Goal: Transaction & Acquisition: Purchase product/service

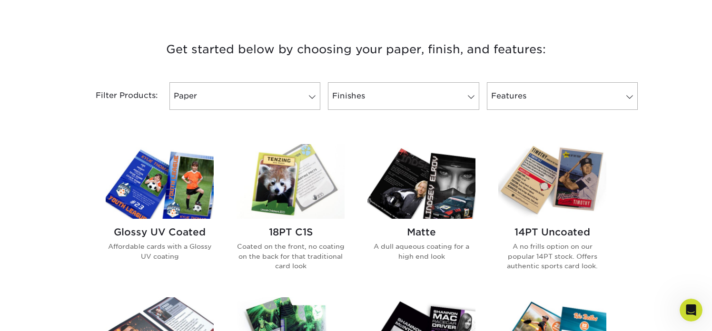
scroll to position [340, 0]
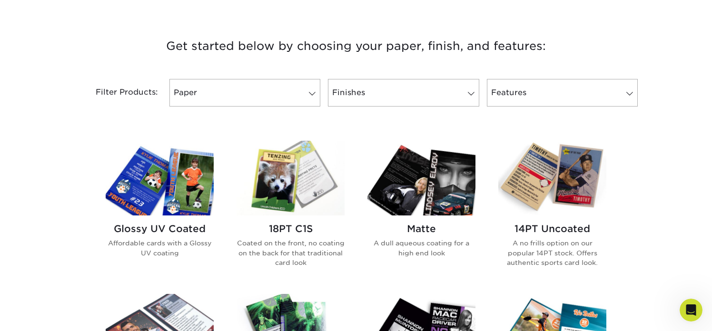
click at [185, 198] on img at bounding box center [160, 178] width 108 height 75
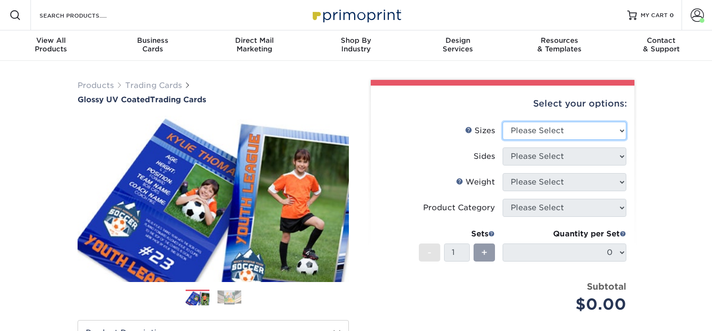
click at [551, 134] on select "Please Select 2.5" x 3.5"" at bounding box center [565, 131] width 124 height 18
select select "2.50x3.50"
click at [503, 122] on select "Please Select 2.5" x 3.5"" at bounding box center [565, 131] width 124 height 18
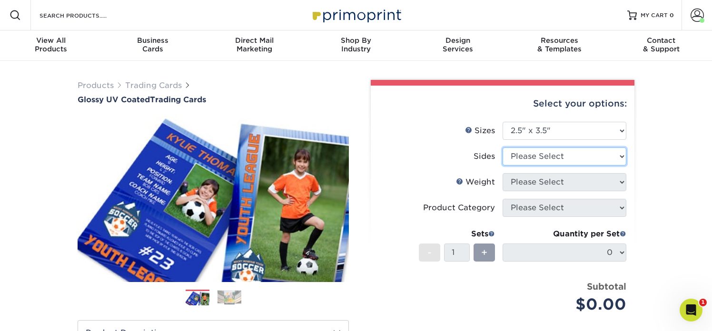
click at [555, 157] on select "Please Select Print Both Sides Print Front Only" at bounding box center [565, 157] width 124 height 18
click at [503, 148] on select "Please Select Print Both Sides Print Front Only" at bounding box center [565, 157] width 124 height 18
click at [556, 158] on select "Please Select Print Both Sides Print Front Only" at bounding box center [565, 157] width 124 height 18
select select "13abbda7-1d64-4f25-8bb2-c179b224825d"
click at [503, 148] on select "Please Select Print Both Sides Print Front Only" at bounding box center [565, 157] width 124 height 18
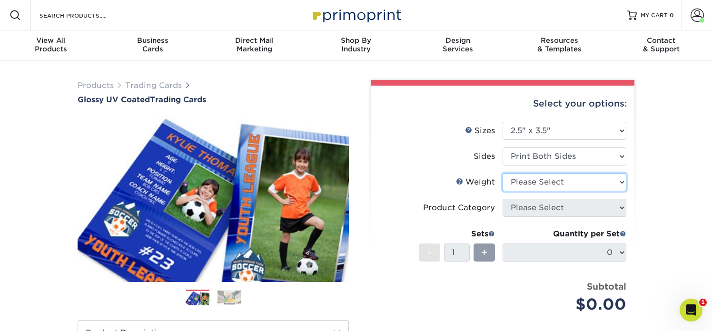
click at [551, 179] on select "Please Select 16PT 14PT 18PT C1S" at bounding box center [565, 182] width 124 height 18
click at [503, 173] on select "Please Select 16PT 14PT 18PT C1S" at bounding box center [565, 182] width 124 height 18
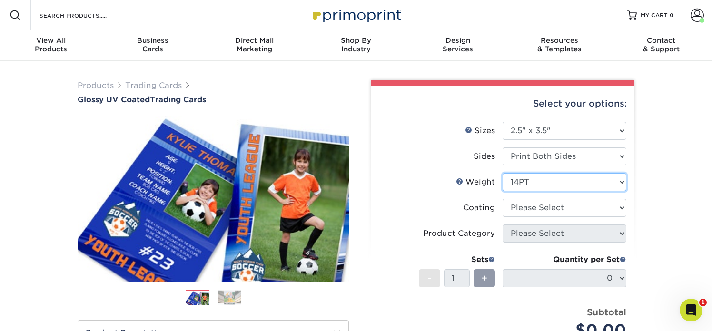
click at [550, 184] on select "Please Select 16PT 14PT 18PT C1S" at bounding box center [565, 182] width 124 height 18
select select "16PT"
click at [503, 173] on select "Please Select 16PT 14PT 18PT C1S" at bounding box center [565, 182] width 124 height 18
click at [546, 210] on select at bounding box center [565, 208] width 124 height 18
select select "ae367451-b2b8-45df-a344-0f05b6a12993"
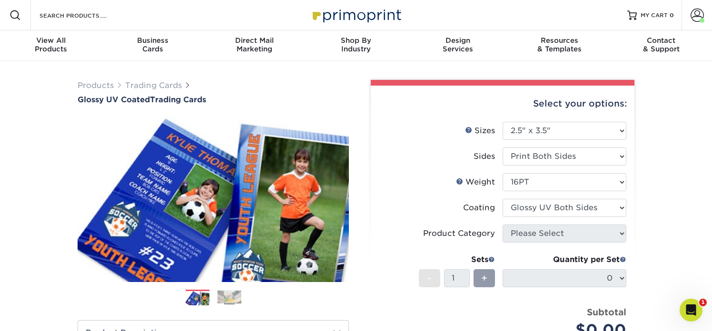
click at [503, 199] on select at bounding box center [565, 208] width 124 height 18
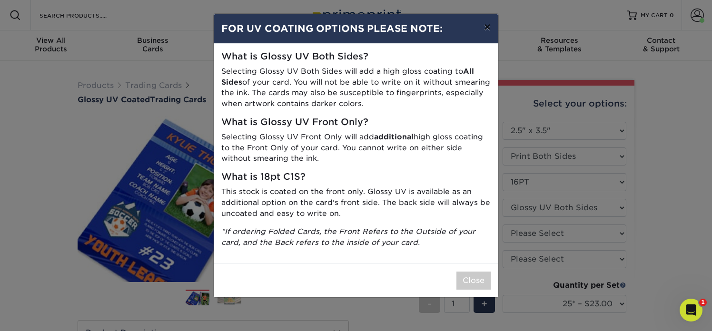
click at [486, 28] on button "×" at bounding box center [488, 27] width 22 height 27
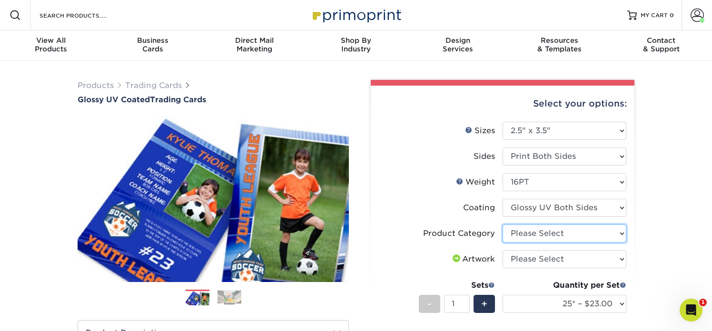
click at [549, 231] on select "Please Select Trading Cards" at bounding box center [565, 234] width 124 height 18
select select "c2f9bce9-36c2-409d-b101-c29d9d031e18"
click at [503, 225] on select "Please Select Trading Cards" at bounding box center [565, 234] width 124 height 18
click at [549, 258] on select "Please Select I will upload files I need a design - $100" at bounding box center [565, 259] width 124 height 18
select select "upload"
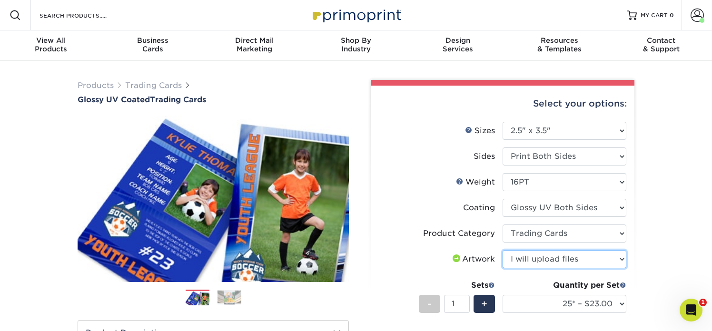
click at [503, 250] on select "Please Select I will upload files I need a design - $100" at bounding box center [565, 259] width 124 height 18
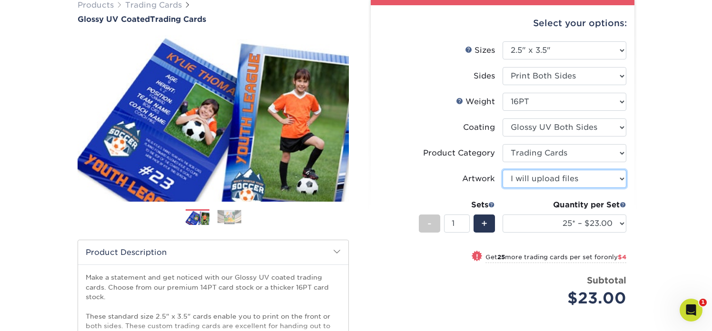
scroll to position [88, 0]
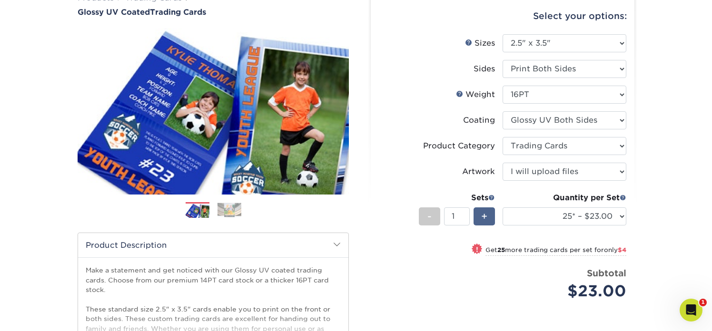
click at [483, 217] on span "+" at bounding box center [484, 216] width 6 height 14
click at [424, 218] on div "-" at bounding box center [429, 217] width 21 height 18
type input "1"
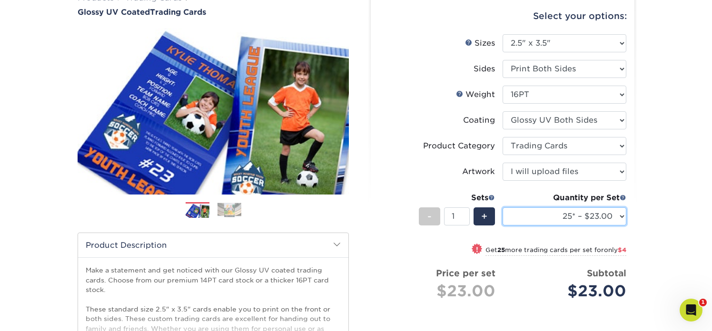
click at [577, 218] on select "25* – $23.00 50* – $27.00 75* – $33.00 100* – $37.00 250* – $47.00 500 – $58.00…" at bounding box center [565, 217] width 124 height 18
select select "50* – $27.00"
click at [503, 208] on select "25* – $23.00 50* – $27.00 75* – $33.00 100* – $37.00 250* – $47.00 500 – $58.00…" at bounding box center [565, 217] width 124 height 18
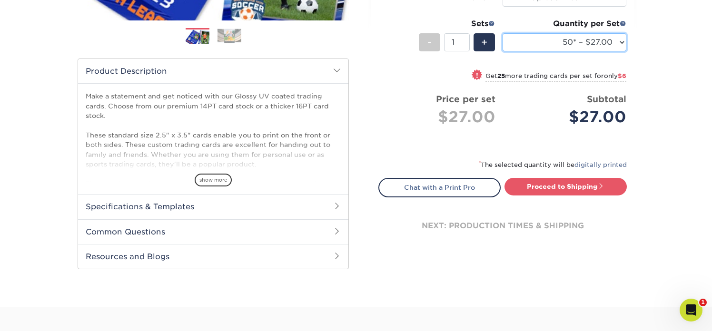
scroll to position [276, 0]
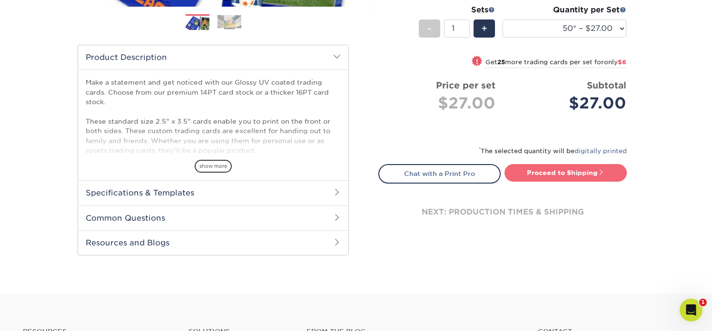
click at [537, 176] on link "Proceed to Shipping" at bounding box center [566, 172] width 122 height 17
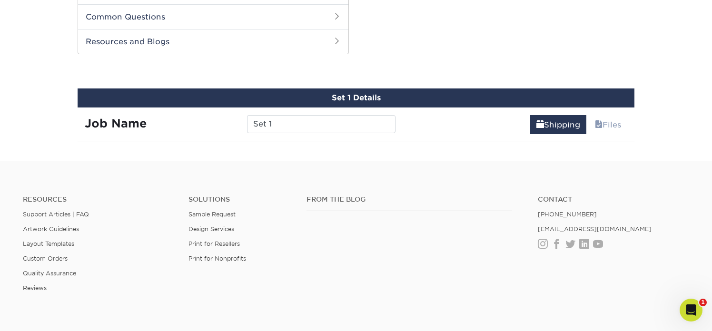
scroll to position [484, 0]
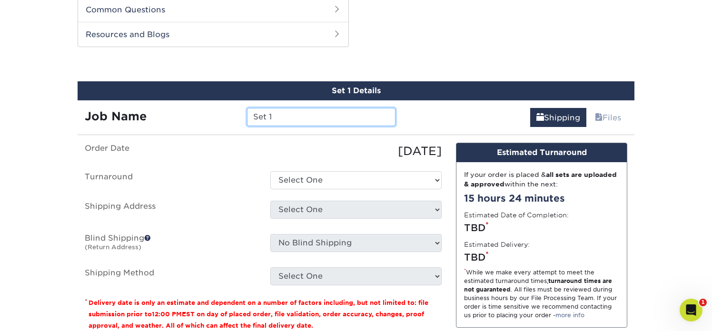
drag, startPoint x: 283, startPoint y: 115, endPoint x: 189, endPoint y: 99, distance: 95.5
click at [189, 100] on div "Job Name Set 1" at bounding box center [240, 113] width 325 height 27
type input "STEM Trading Card"
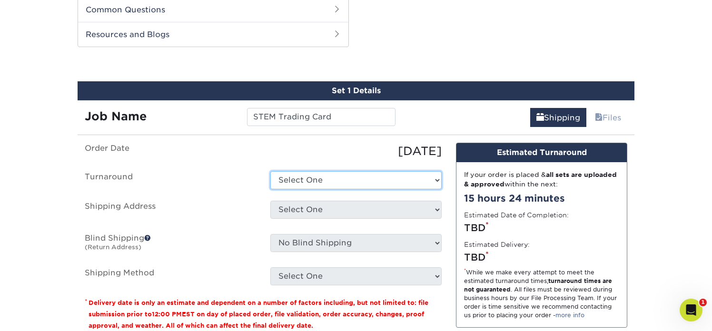
click at [303, 182] on select "Select One 2-4 Business Days 2 Day Next Business Day" at bounding box center [355, 180] width 171 height 18
select select "82beddb5-c54d-423a-8ce5-923ee572a69c"
click at [270, 171] on select "Select One 2-4 Business Days 2 Day Next Business Day" at bounding box center [355, 180] width 171 height 18
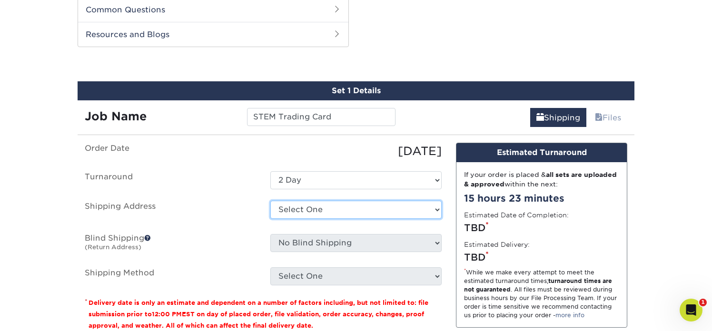
click at [299, 209] on select "Select One Rolling Hills Prep + Add New Address" at bounding box center [355, 210] width 171 height 18
select select "286871"
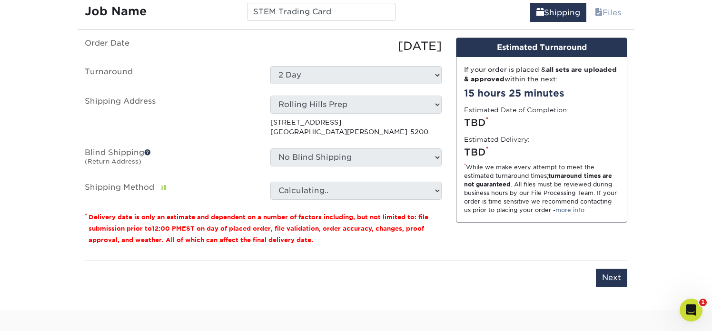
scroll to position [595, 0]
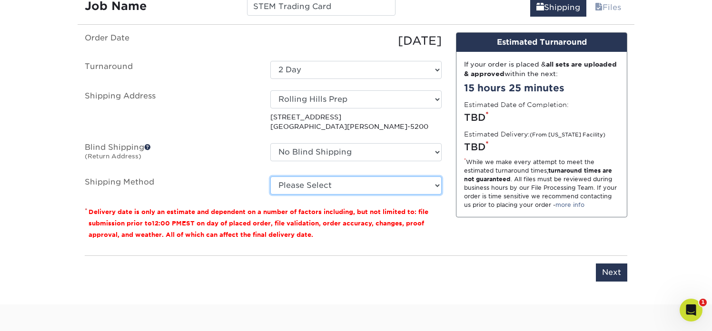
click at [432, 184] on select "Please Select 3 Day Shipping Service (+$16.70) Ground Shipping (+$16.92) 2 Day …" at bounding box center [355, 186] width 171 height 18
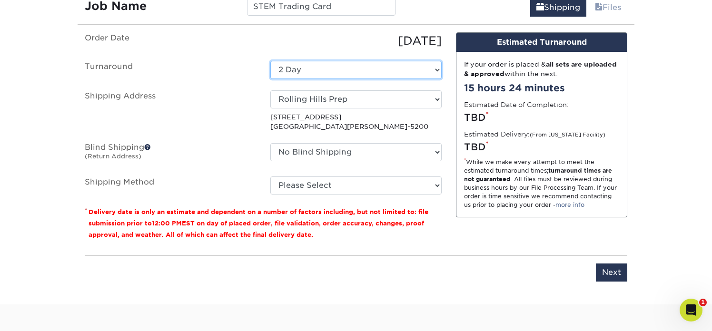
click at [361, 73] on select "Select One 2-4 Business Days 2 Day Next Business Day" at bounding box center [355, 70] width 171 height 18
select select "3459cf2d-06d5-40ef-88a3-30d9a392e32b"
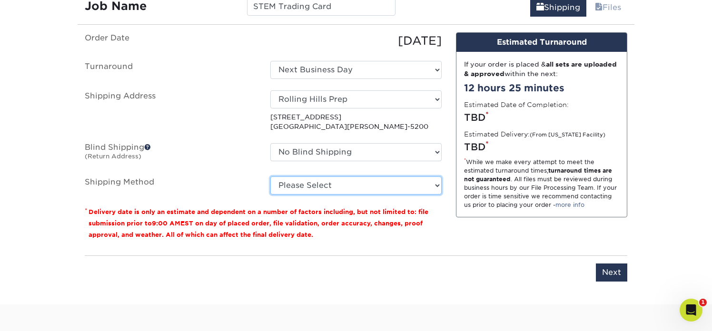
click at [341, 187] on select "Please Select 3 Day Shipping Service (+$16.70) Ground Shipping (+$16.92) 2 Day …" at bounding box center [355, 186] width 171 height 18
select select "01"
click at [270, 177] on select "Please Select 3 Day Shipping Service (+$16.70) Ground Shipping (+$16.92) 2 Day …" at bounding box center [355, 186] width 171 height 18
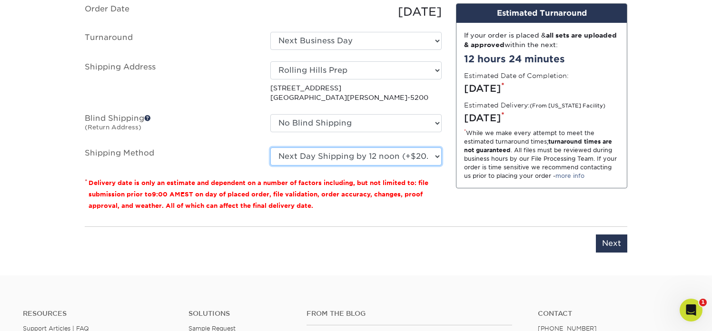
scroll to position [623, 0]
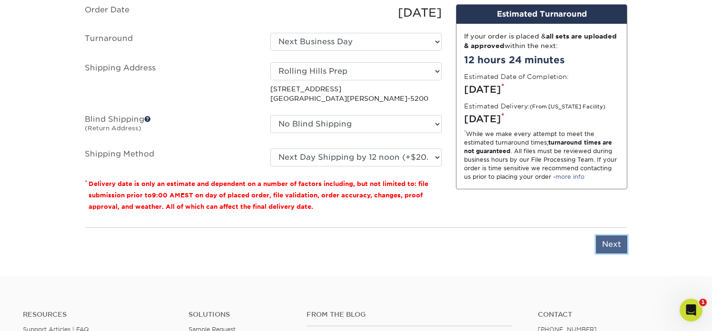
click at [611, 245] on input "Next" at bounding box center [611, 245] width 31 height 18
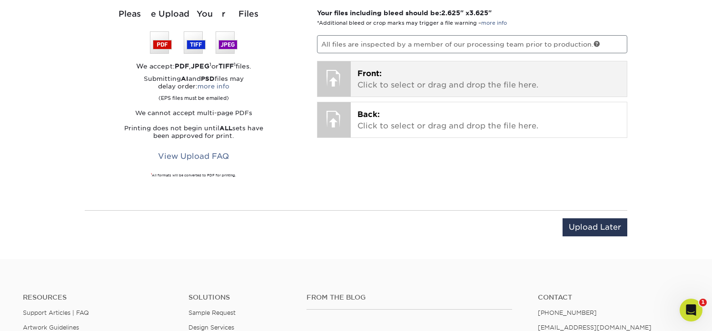
click at [367, 87] on p "Front: Click to select or drag and drop the file here." at bounding box center [489, 79] width 263 height 23
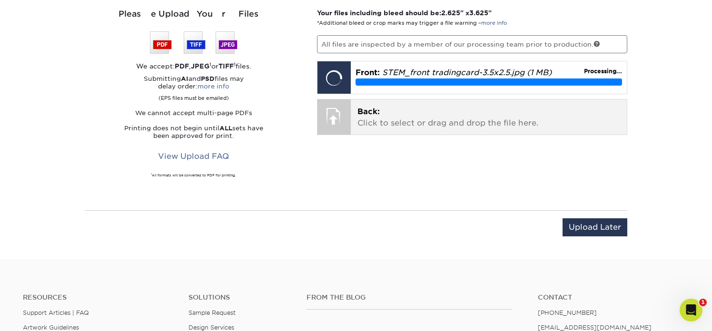
click at [381, 119] on p "Back: Click to select or drag and drop the file here." at bounding box center [489, 117] width 263 height 23
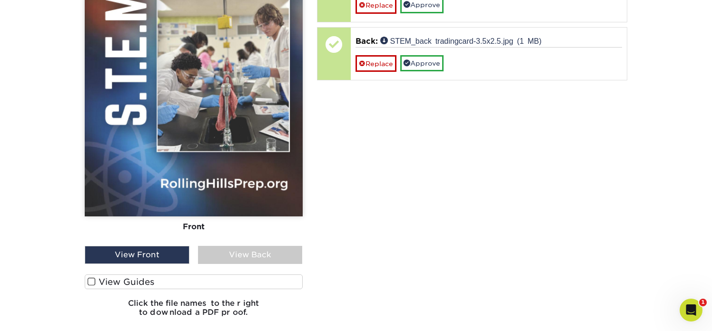
scroll to position [717, 0]
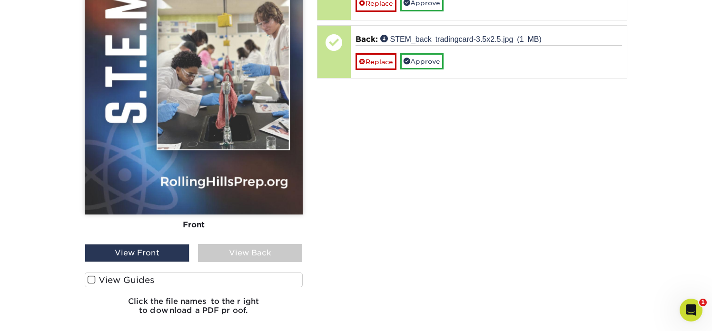
click at [133, 277] on label "View Guides" at bounding box center [194, 280] width 218 height 15
click at [0, 0] on input "View Guides" at bounding box center [0, 0] width 0 height 0
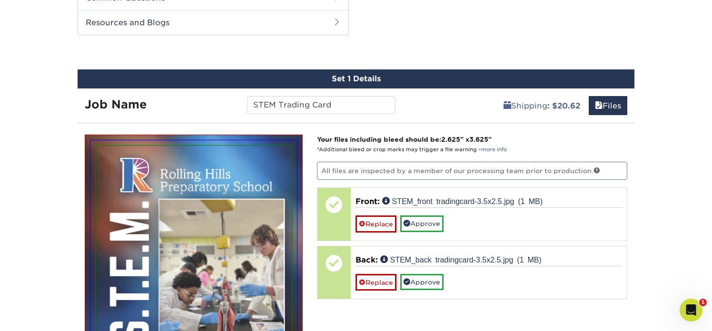
scroll to position [530, 0]
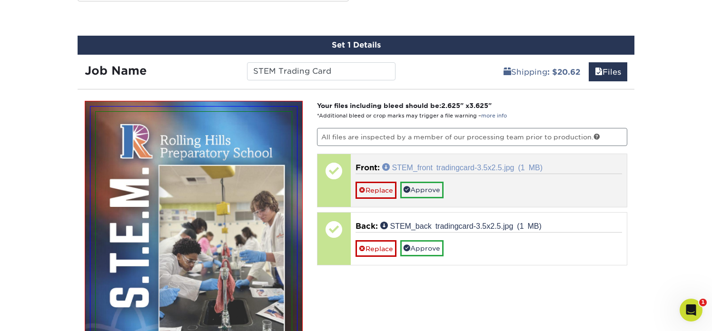
click at [386, 166] on link "STEM_front tradingcard-3.5x2.5.jpg (1 MB)" at bounding box center [462, 167] width 161 height 8
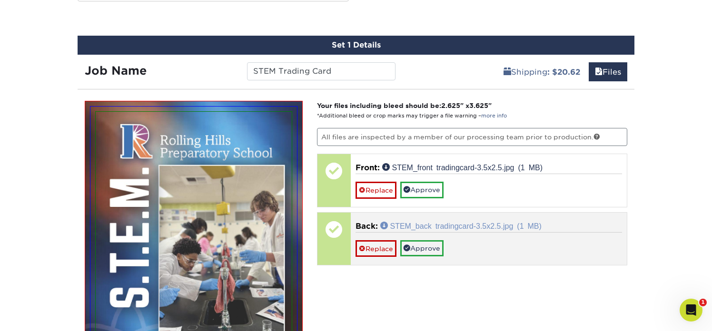
click at [385, 224] on link "STEM_back tradingcard-3.5x2.5.jpg (1 MB)" at bounding box center [460, 226] width 161 height 8
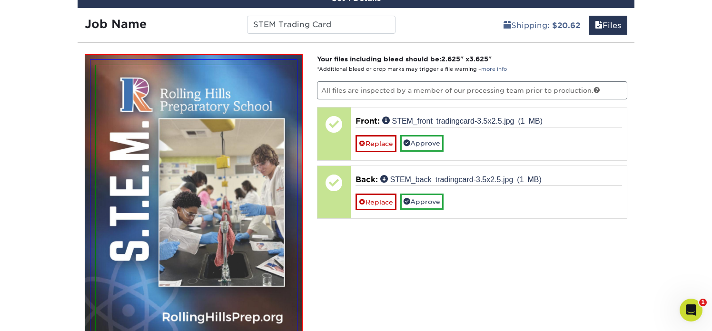
scroll to position [579, 0]
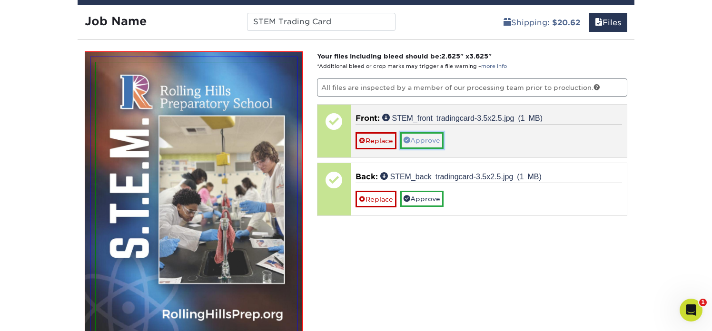
click at [434, 142] on link "Approve" at bounding box center [421, 140] width 43 height 16
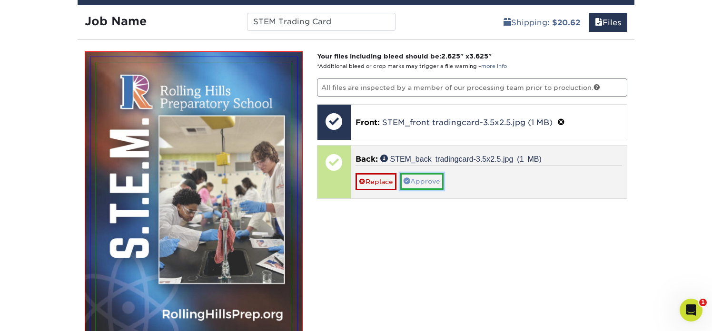
click at [431, 180] on link "Approve" at bounding box center [421, 181] width 43 height 16
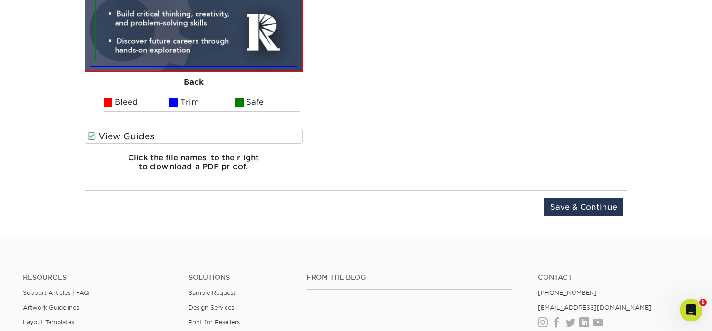
scroll to position [1182, 0]
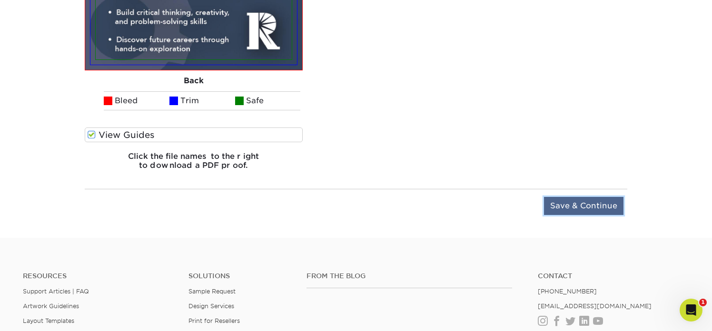
click at [556, 203] on input "Save & Continue" at bounding box center [583, 206] width 79 height 18
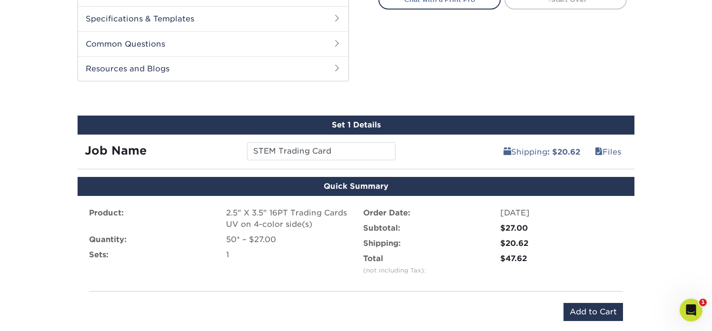
scroll to position [452, 0]
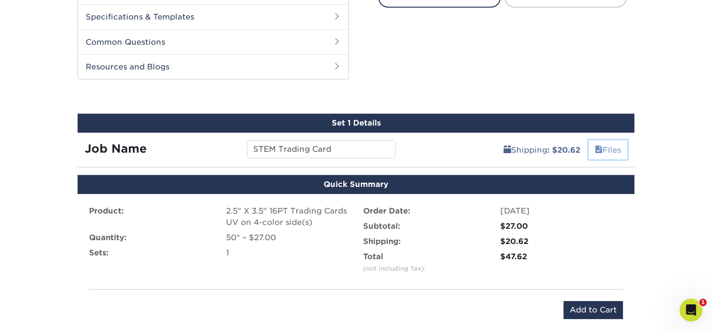
click at [612, 152] on link "Files" at bounding box center [608, 149] width 39 height 19
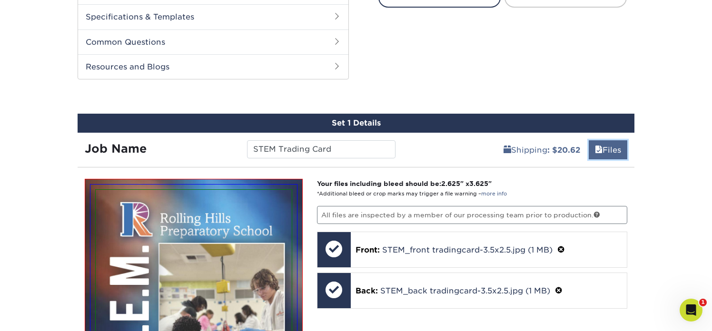
click at [609, 152] on link "Files" at bounding box center [608, 149] width 39 height 19
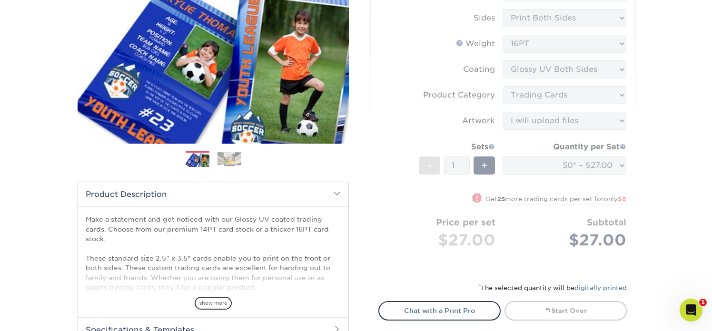
scroll to position [0, 0]
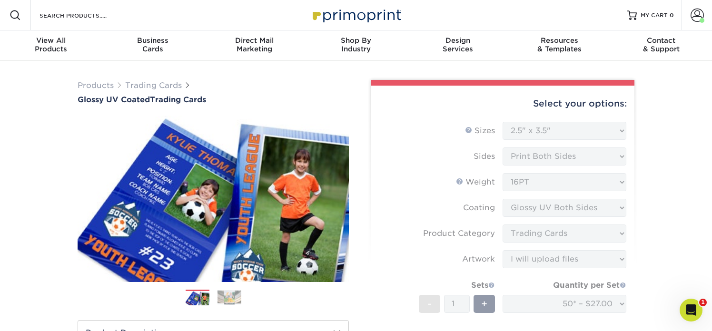
click at [560, 130] on form "Sizes Help Sizes Please Select 2.5" x 3.5" Sides Please Select 16PT - 1" at bounding box center [502, 266] width 248 height 288
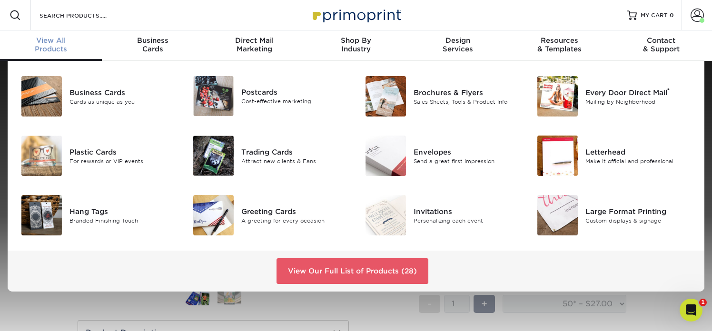
click at [62, 41] on span "View All" at bounding box center [51, 40] width 102 height 9
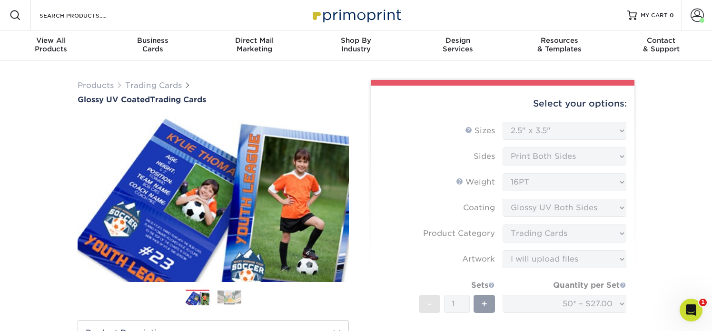
click at [397, 311] on form "Sizes Help Sizes Please Select 2.5" x 3.5" Sides Please Select 16PT - 1" at bounding box center [502, 266] width 248 height 288
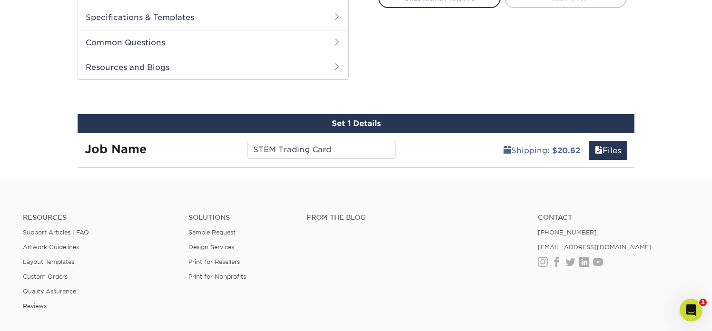
scroll to position [529, 0]
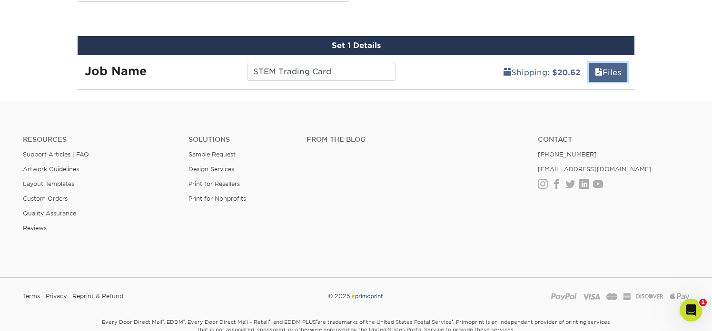
click at [607, 76] on link "Files" at bounding box center [608, 72] width 39 height 19
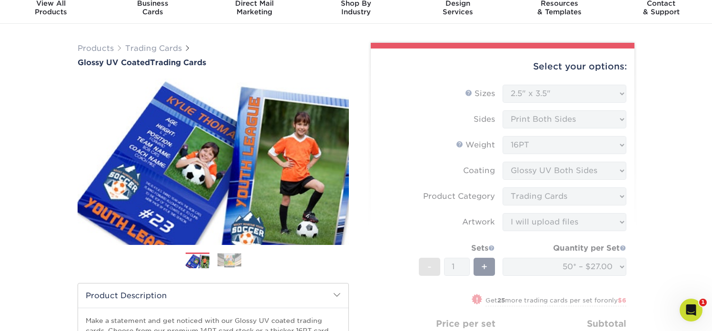
scroll to position [40, 0]
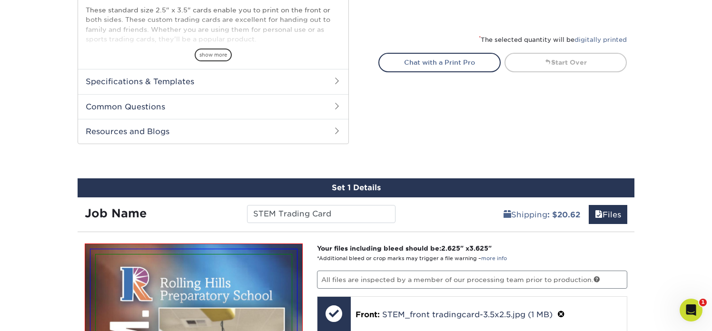
scroll to position [474, 0]
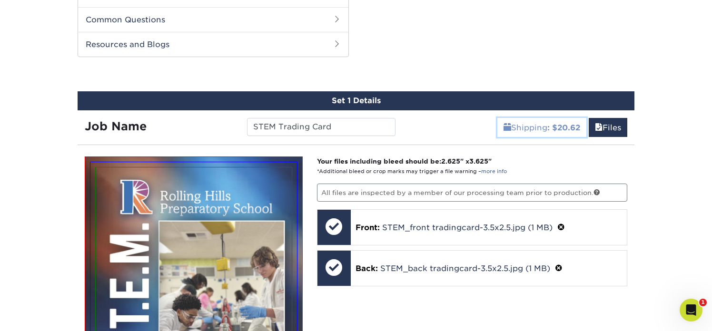
click at [534, 129] on link "Shipping : $20.62" at bounding box center [541, 127] width 89 height 19
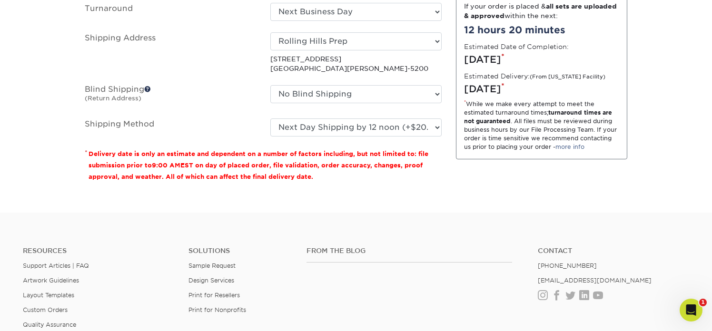
scroll to position [523, 0]
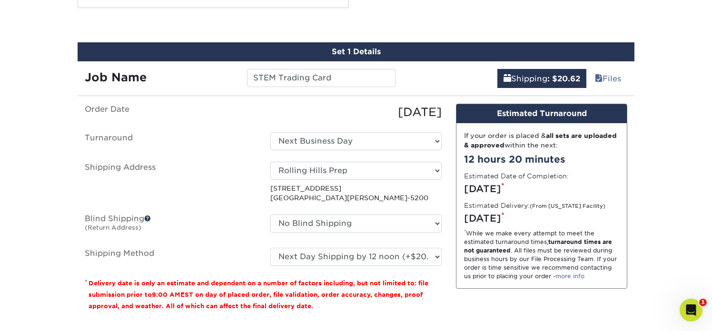
click at [540, 115] on div "Design Estimated Turnaround" at bounding box center [542, 113] width 170 height 19
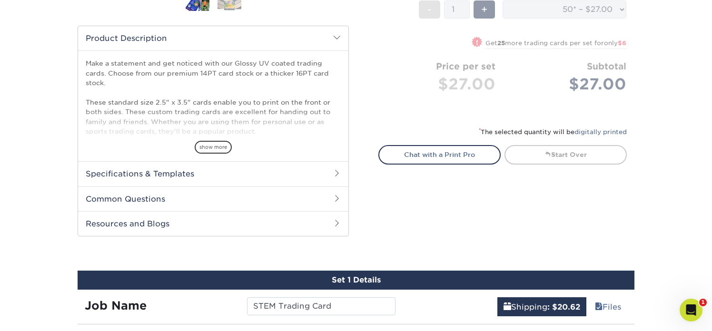
scroll to position [546, 0]
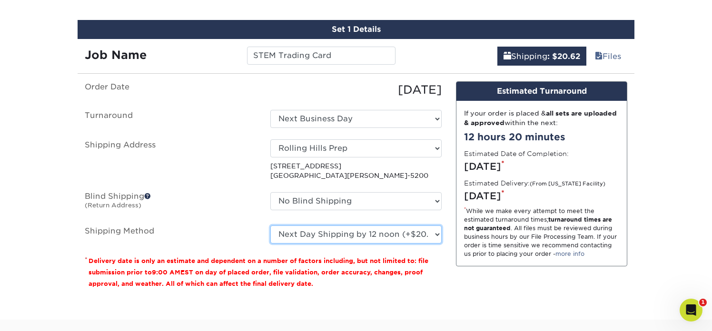
click at [437, 233] on select "Please Select 3 Day Shipping Service (+$16.70) Ground Shipping (+$16.92) 2 Day …" at bounding box center [355, 235] width 171 height 18
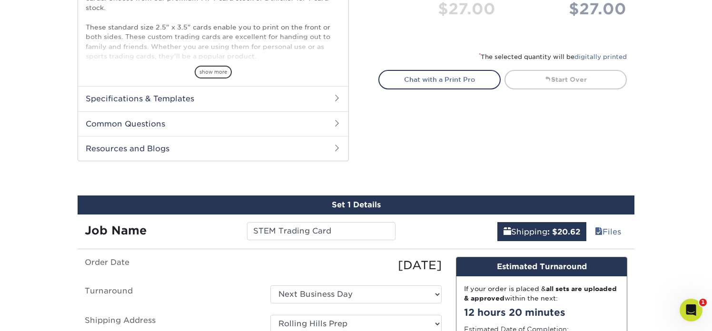
scroll to position [333, 0]
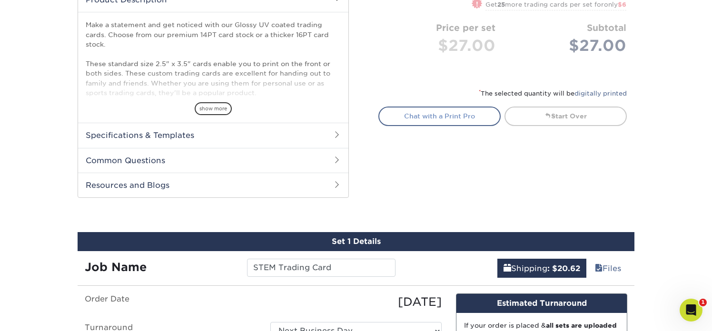
click at [443, 115] on link "Chat with a Print Pro" at bounding box center [439, 116] width 122 height 19
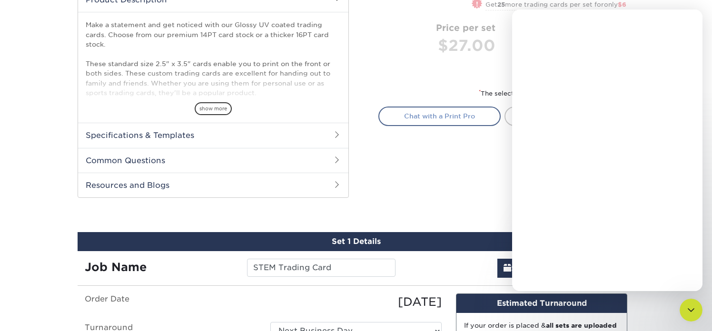
scroll to position [0, 0]
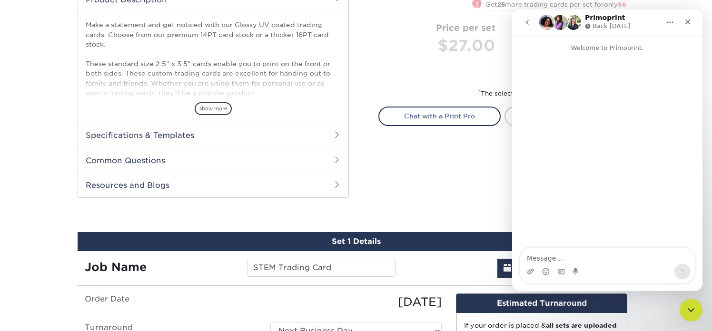
click at [543, 262] on textarea "Message…" at bounding box center [607, 256] width 174 height 16
type textarea "n"
type textarea "Need help adding my project to the cart"
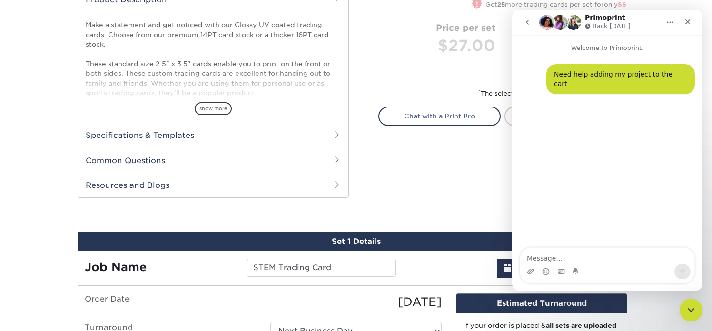
click at [687, 23] on icon "Close" at bounding box center [688, 22] width 8 height 8
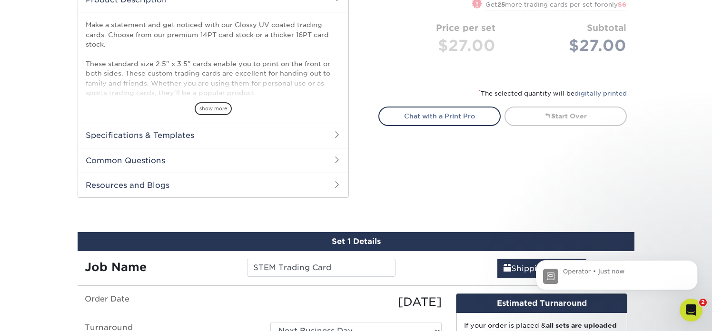
scroll to position [68, 0]
click at [576, 271] on p "Operator • Just now" at bounding box center [624, 272] width 123 height 9
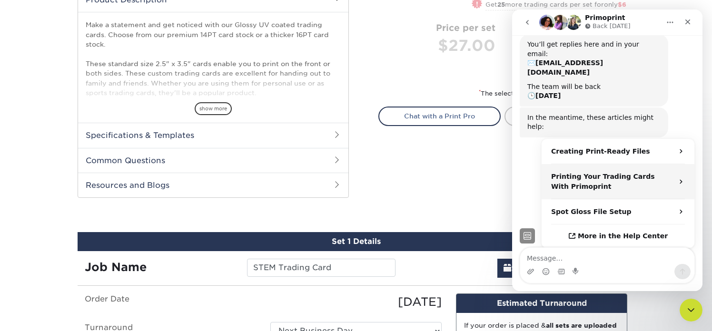
click at [616, 172] on div "Printing Your Trading Cards With Primoprint" at bounding box center [612, 182] width 122 height 20
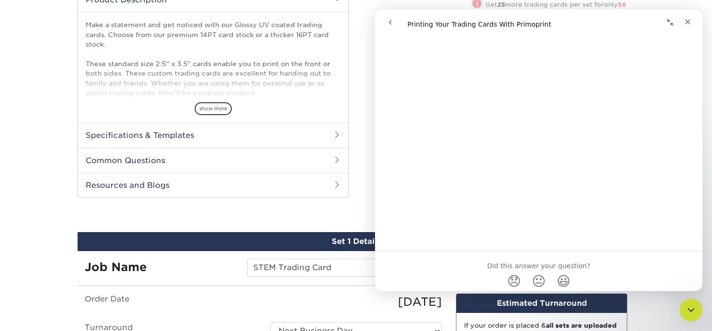
scroll to position [2081, 0]
click at [284, 220] on div "Previous Next show more /" at bounding box center [213, 7] width 271 height 451
click at [691, 20] on icon "Close" at bounding box center [688, 22] width 8 height 8
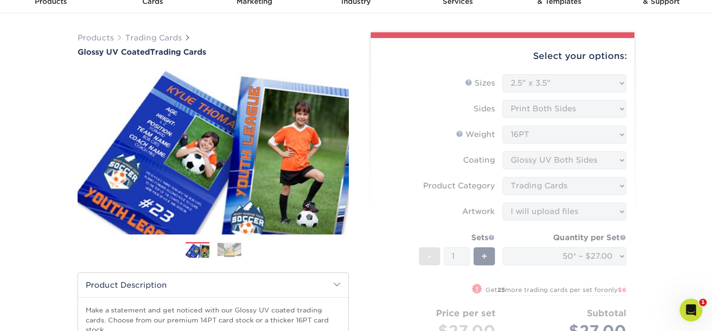
scroll to position [0, 0]
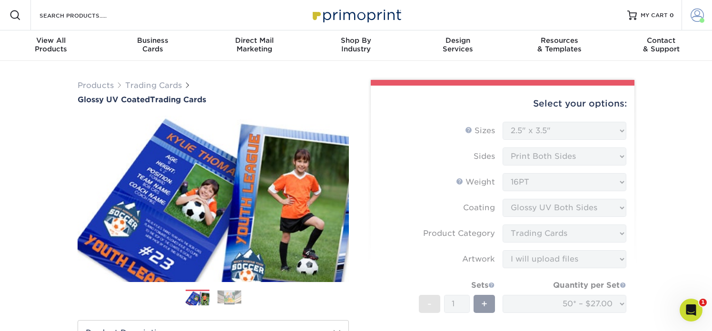
click at [699, 14] on span at bounding box center [697, 15] width 13 height 13
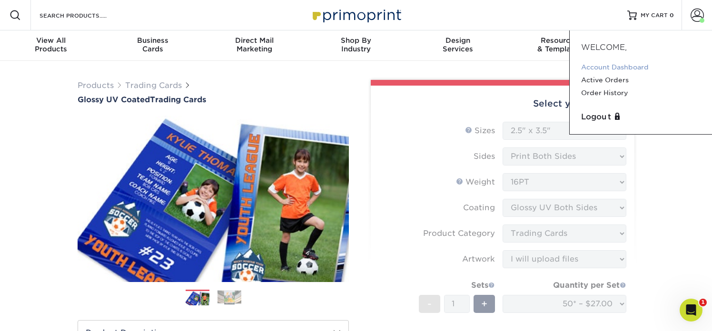
click at [635, 66] on link "Account Dashboard" at bounding box center [640, 67] width 119 height 13
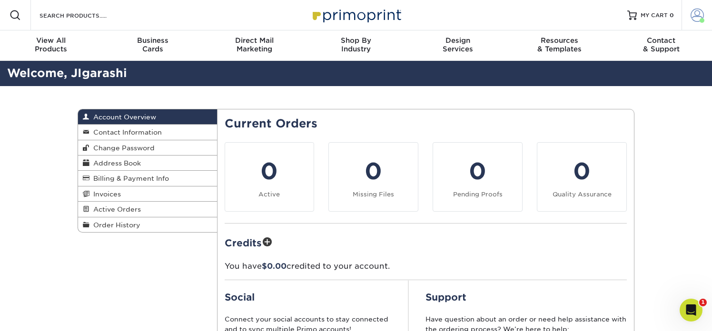
click at [699, 16] on span at bounding box center [697, 15] width 13 height 13
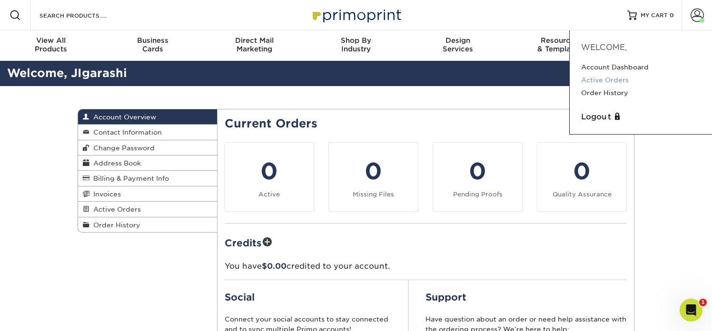
click at [620, 79] on link "Active Orders" at bounding box center [640, 80] width 119 height 13
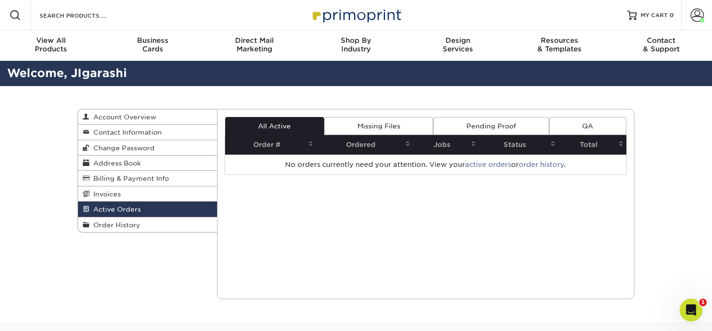
click at [406, 126] on link "Missing Files" at bounding box center [378, 126] width 109 height 18
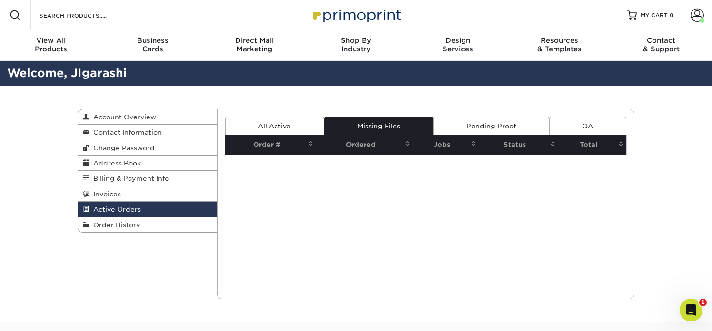
click at [277, 124] on link "All Active" at bounding box center [274, 126] width 99 height 18
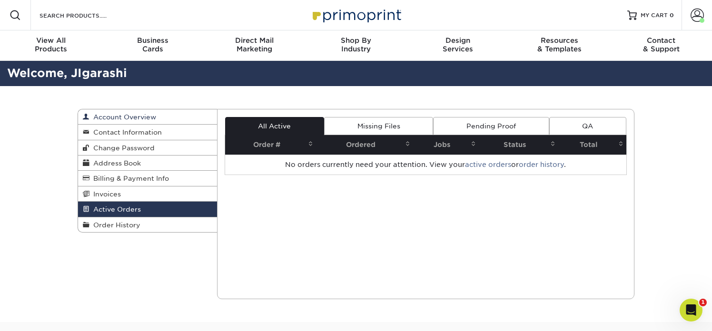
click at [149, 114] on span "Account Overview" at bounding box center [122, 117] width 67 height 8
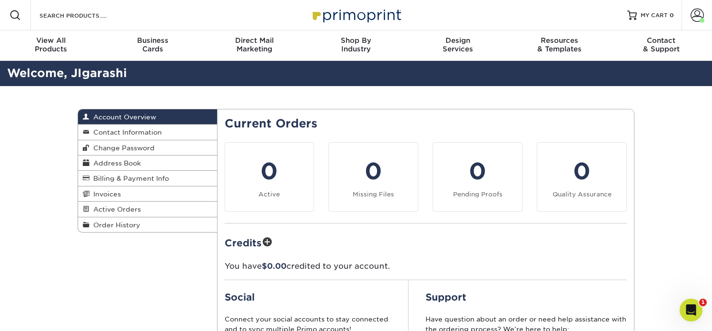
click at [133, 273] on div "Account Overview Account Overview Contact Information Change Password Address B…" at bounding box center [355, 271] width 571 height 370
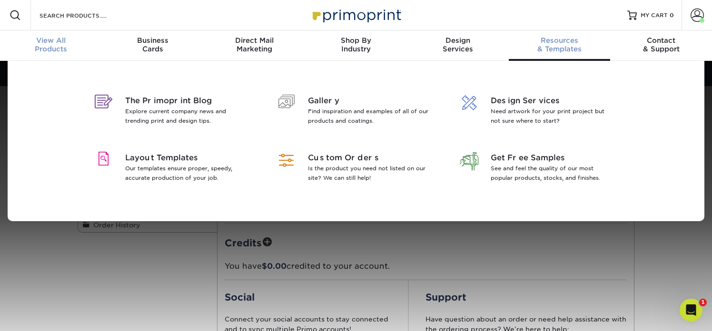
click at [54, 45] on div "View All Products" at bounding box center [51, 44] width 102 height 17
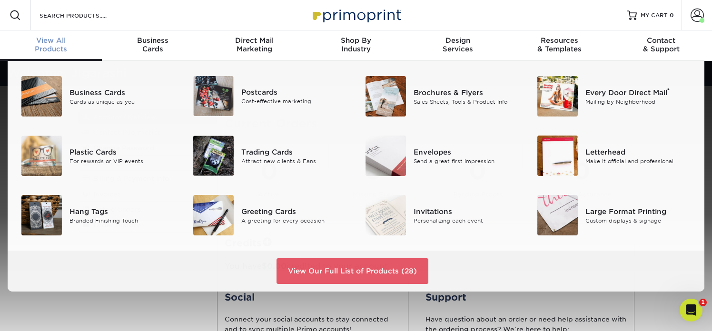
click at [52, 50] on div "View All Products" at bounding box center [51, 44] width 102 height 17
click at [220, 156] on img at bounding box center [213, 156] width 40 height 40
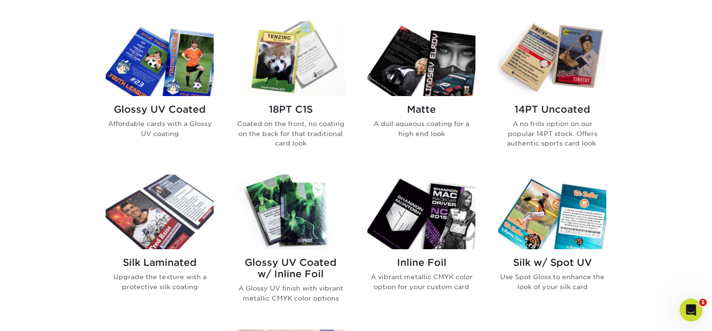
scroll to position [459, 0]
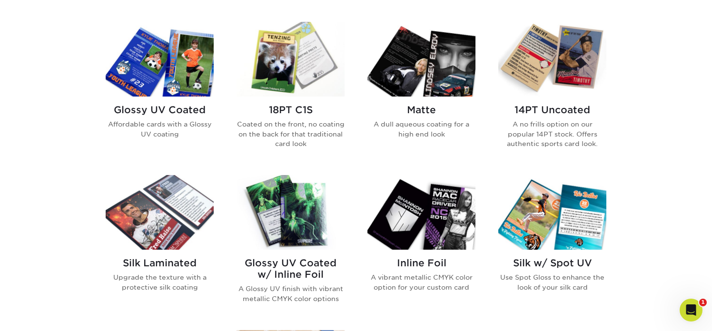
click at [174, 83] on img at bounding box center [160, 59] width 108 height 75
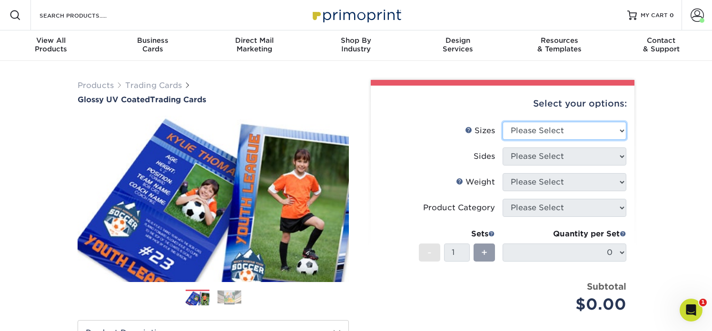
click at [526, 130] on select "Please Select 2.5" x 3.5"" at bounding box center [565, 131] width 124 height 18
select select "2.50x3.50"
click at [503, 122] on select "Please Select 2.5" x 3.5"" at bounding box center [565, 131] width 124 height 18
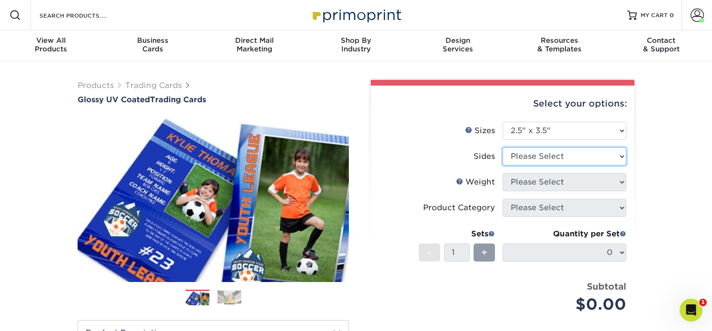
click at [526, 159] on select "Please Select Print Both Sides Print Front Only" at bounding box center [565, 157] width 124 height 18
select select "13abbda7-1d64-4f25-8bb2-c179b224825d"
click at [503, 148] on select "Please Select Print Both Sides Print Front Only" at bounding box center [565, 157] width 124 height 18
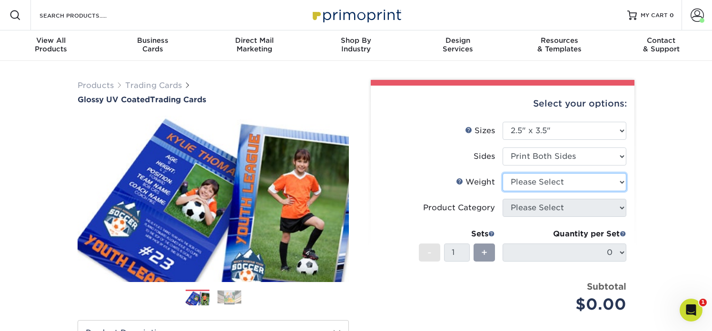
click at [528, 180] on select "Please Select 16PT 14PT 18PT C1S" at bounding box center [565, 182] width 124 height 18
select select "16PT"
click at [503, 173] on select "Please Select 16PT 14PT 18PT C1S" at bounding box center [565, 182] width 124 height 18
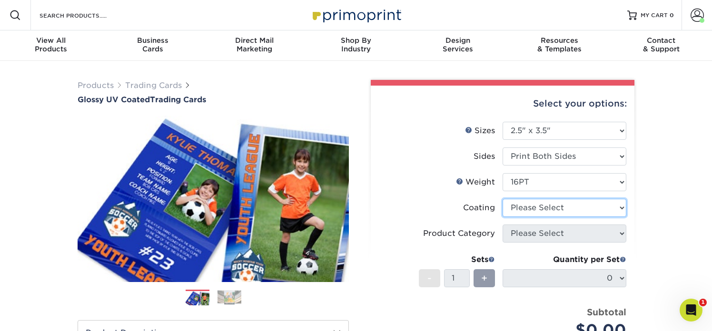
click at [531, 208] on select at bounding box center [565, 208] width 124 height 18
select select "ae367451-b2b8-45df-a344-0f05b6a12993"
click at [503, 199] on select at bounding box center [565, 208] width 124 height 18
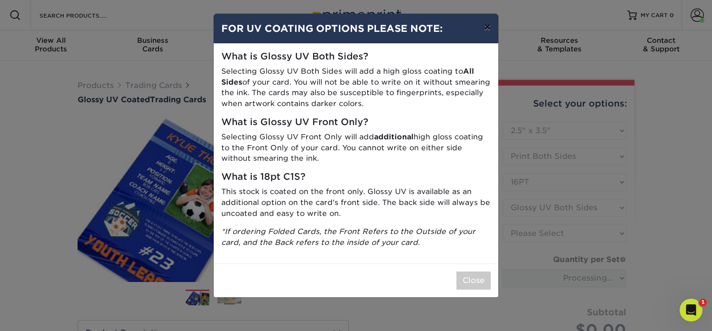
click at [485, 30] on button "×" at bounding box center [488, 27] width 22 height 27
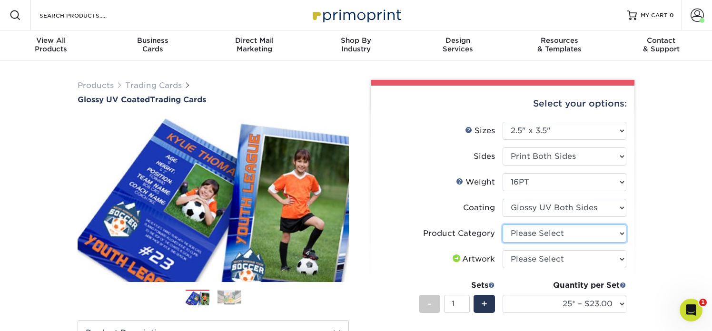
click at [539, 236] on select "Please Select Trading Cards" at bounding box center [565, 234] width 124 height 18
select select "c2f9bce9-36c2-409d-b101-c29d9d031e18"
click at [503, 225] on select "Please Select Trading Cards" at bounding box center [565, 234] width 124 height 18
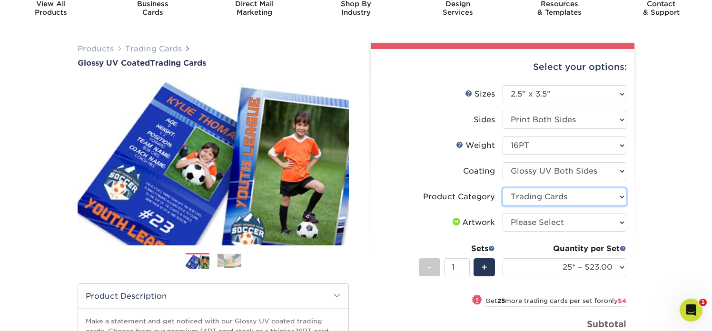
scroll to position [46, 0]
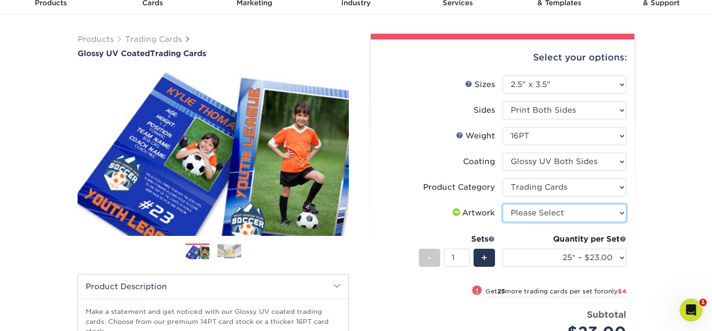
click at [527, 217] on select "Please Select I will upload files I need a design - $100" at bounding box center [565, 213] width 124 height 18
select select "upload"
click at [503, 204] on select "Please Select I will upload files I need a design - $100" at bounding box center [565, 213] width 124 height 18
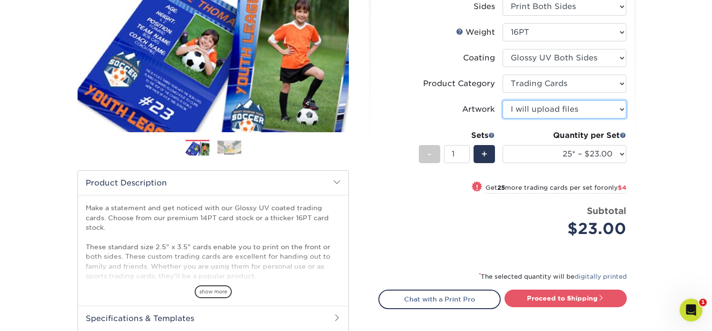
scroll to position [156, 0]
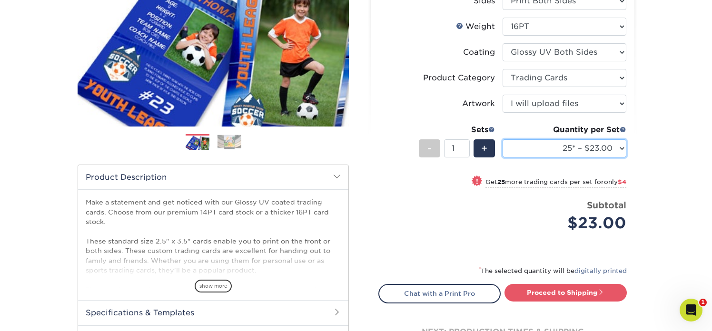
click at [558, 150] on select "25* – $23.00 50* – $27.00 75* – $33.00 100* – $37.00 250* – $47.00 500 – $58.00…" at bounding box center [565, 148] width 124 height 18
click at [555, 149] on select "25* – $23.00 50* – $27.00 75* – $33.00 100* – $37.00 250* – $47.00 500 – $58.00…" at bounding box center [565, 148] width 124 height 18
click at [503, 139] on select "25* – $23.00 50* – $27.00 75* – $33.00 100* – $37.00 250* – $47.00 500 – $58.00…" at bounding box center [565, 148] width 124 height 18
click at [529, 146] on select "25* – $23.00 50* – $27.00 75* – $33.00 100* – $37.00 250* – $47.00 500 – $58.00…" at bounding box center [565, 148] width 124 height 18
click at [503, 139] on select "25* – $23.00 50* – $27.00 75* – $33.00 100* – $37.00 250* – $47.00 500 – $58.00…" at bounding box center [565, 148] width 124 height 18
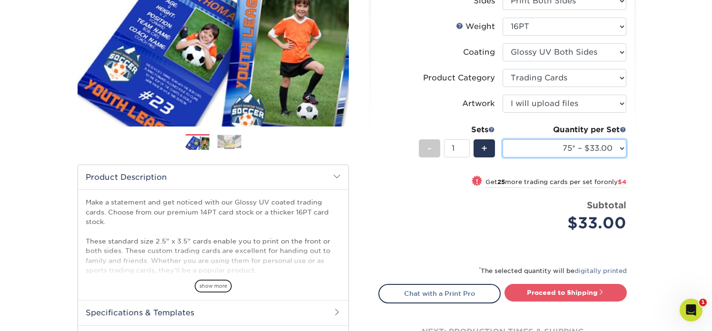
click at [534, 149] on select "25* – $23.00 50* – $27.00 75* – $33.00 100* – $37.00 250* – $47.00 500 – $58.00…" at bounding box center [565, 148] width 124 height 18
click at [579, 149] on select "25* – $23.00 50* – $27.00 75* – $33.00 100* – $37.00 250* – $47.00 500 – $58.00…" at bounding box center [565, 148] width 124 height 18
select select "100* – $37.00"
click at [503, 139] on select "25* – $23.00 50* – $27.00 75* – $33.00 100* – $37.00 250* – $47.00 500 – $58.00…" at bounding box center [565, 148] width 124 height 18
click at [407, 224] on div "Price per set $37.00" at bounding box center [441, 217] width 124 height 36
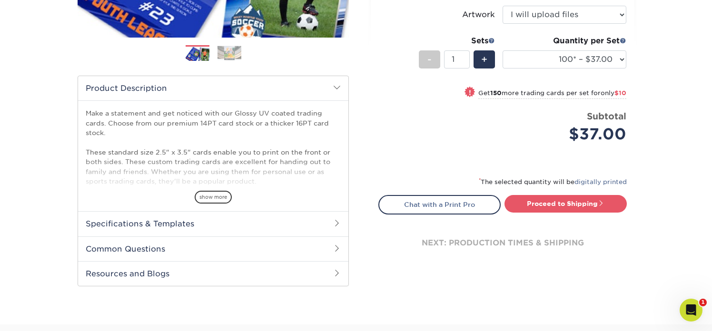
scroll to position [253, 0]
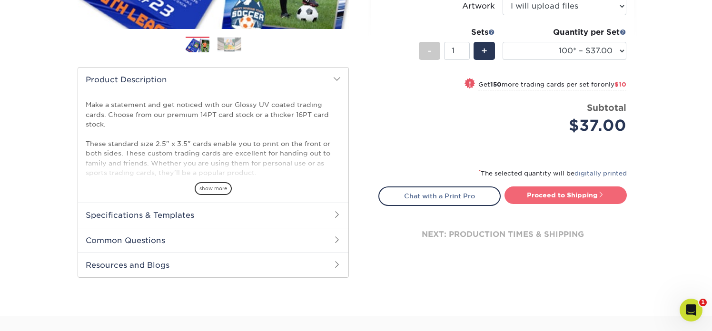
click at [534, 202] on link "Proceed to Shipping" at bounding box center [566, 195] width 122 height 17
type input "Set 1"
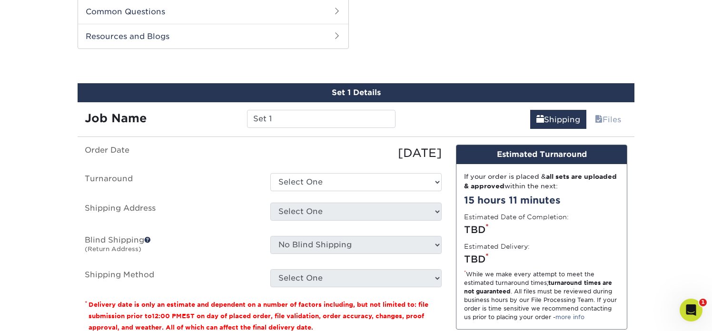
scroll to position [484, 0]
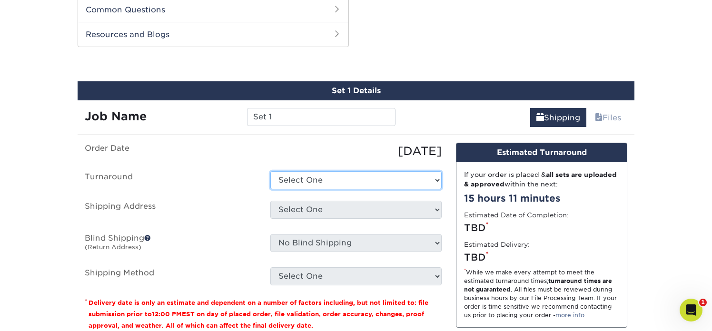
click at [309, 183] on select "Select One 2-4 Business Days 2 Day Next Business Day" at bounding box center [355, 180] width 171 height 18
select select "38ceaf25-c2ca-4f11-9941-e62316e7cec5"
click at [270, 171] on select "Select One 2-4 Business Days 2 Day Next Business Day" at bounding box center [355, 180] width 171 height 18
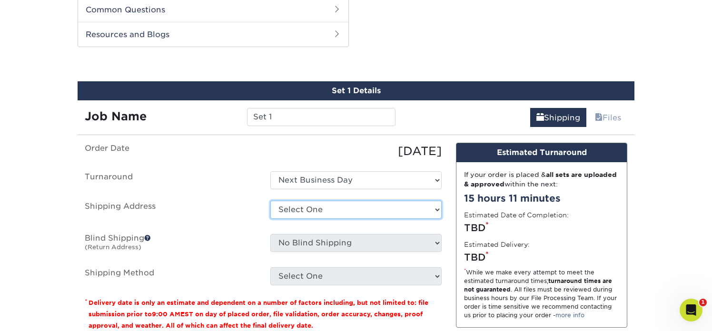
click at [300, 213] on select "Select One Rolling Hills Prep + Add New Address" at bounding box center [355, 210] width 171 height 18
select select "286871"
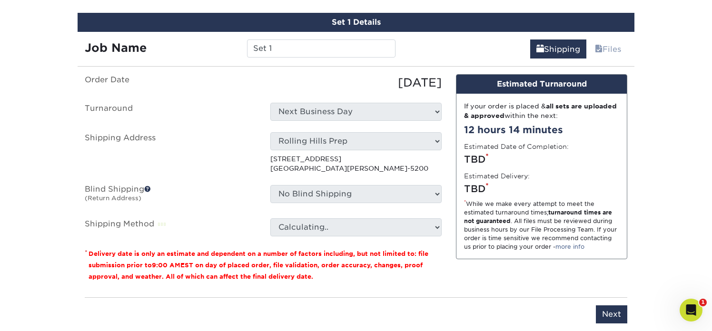
scroll to position [555, 0]
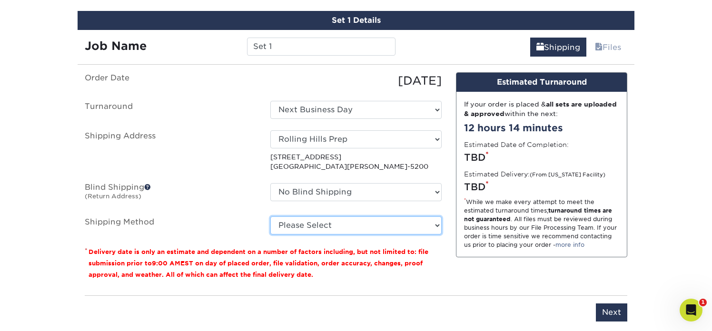
click at [286, 227] on select "Please Select 3 Day Shipping Service (+$17.82) Ground Shipping (+$18.04) 2 Day …" at bounding box center [355, 226] width 171 height 18
select select "01"
click at [270, 217] on select "Please Select 3 Day Shipping Service (+$17.82) Ground Shipping (+$18.04) 2 Day …" at bounding box center [355, 226] width 171 height 18
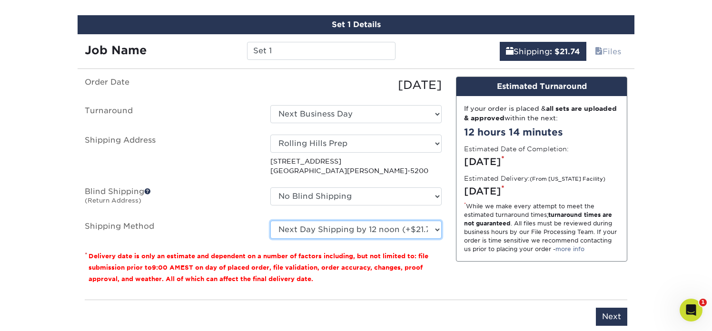
scroll to position [559, 0]
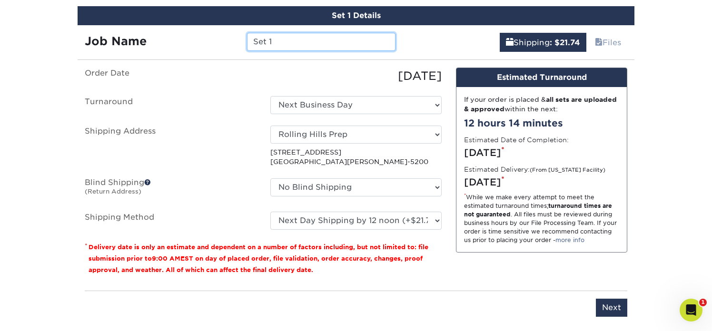
drag, startPoint x: 277, startPoint y: 43, endPoint x: 211, endPoint y: 43, distance: 66.2
click at [211, 43] on div "Job Name Set 1" at bounding box center [240, 42] width 325 height 18
type input "STEM Trading Card"
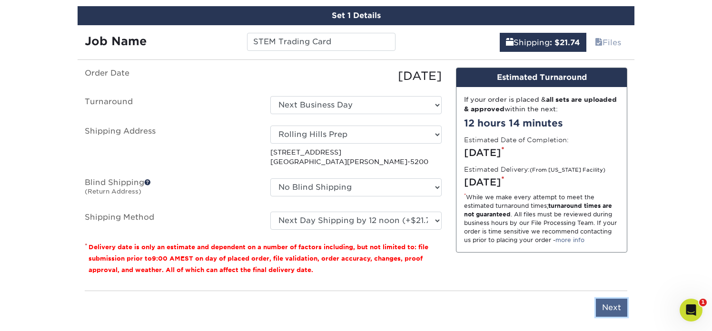
click at [604, 310] on input "Next" at bounding box center [611, 308] width 31 height 18
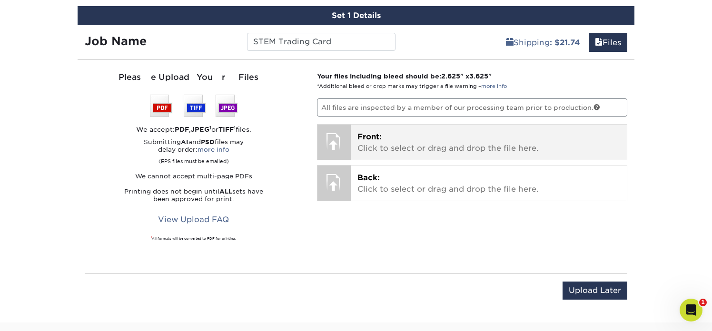
click at [365, 137] on span "Front:" at bounding box center [370, 136] width 24 height 9
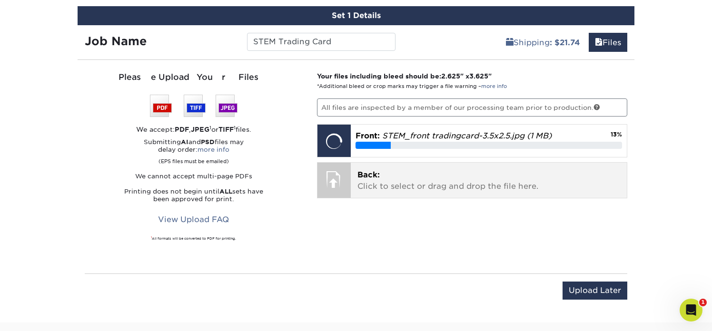
click at [376, 179] on p "Back: Click to select or drag and drop the file here." at bounding box center [489, 180] width 263 height 23
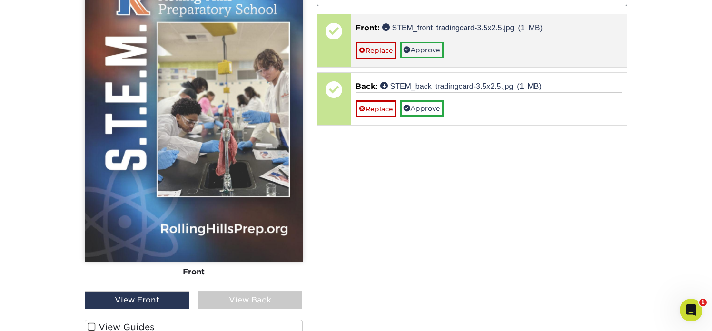
scroll to position [669, 0]
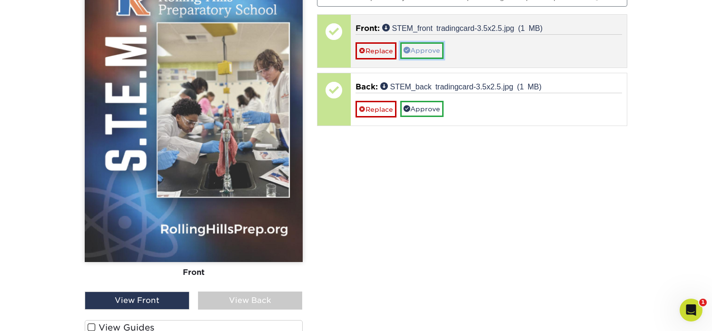
click at [431, 50] on link "Approve" at bounding box center [421, 50] width 43 height 16
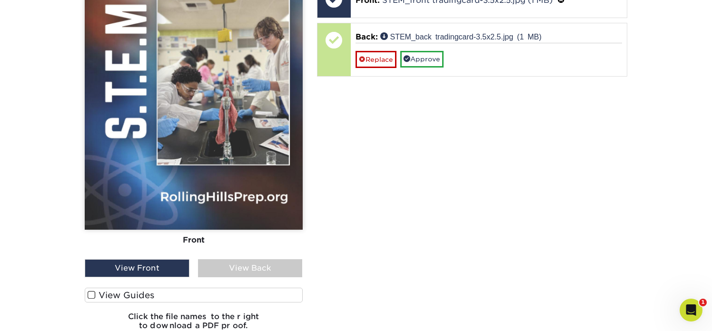
scroll to position [703, 0]
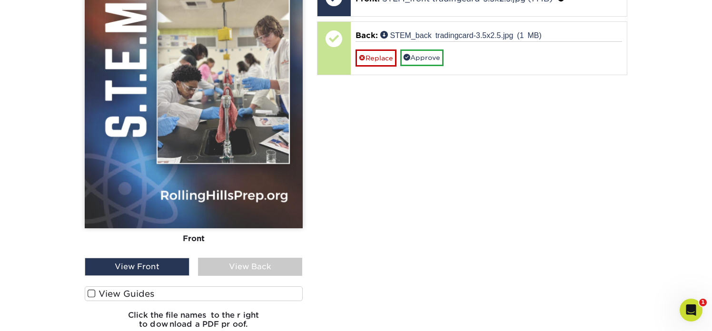
click at [227, 263] on div "View Back" at bounding box center [250, 267] width 105 height 18
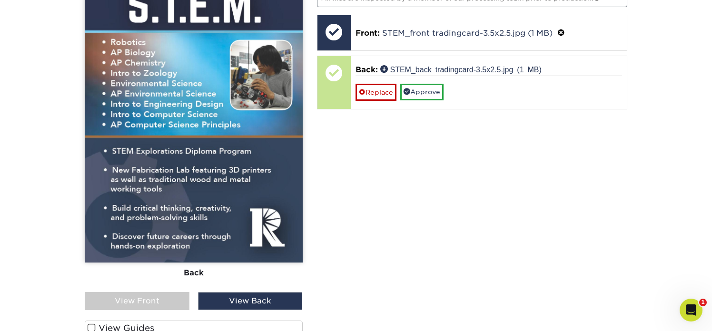
scroll to position [675, 0]
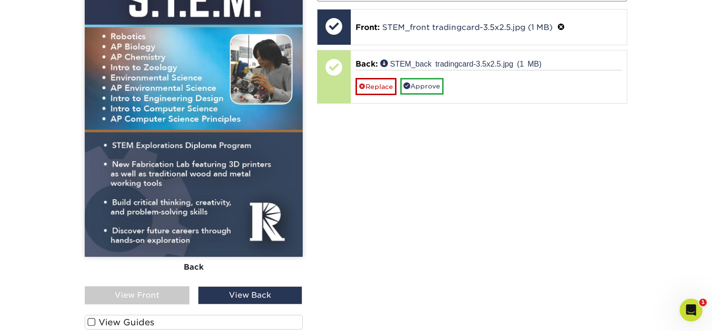
click at [144, 321] on label "View Guides" at bounding box center [194, 322] width 218 height 15
click at [0, 0] on input "View Guides" at bounding box center [0, 0] width 0 height 0
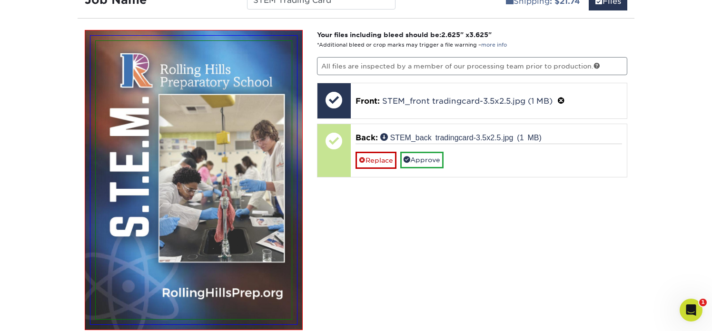
scroll to position [586, 0]
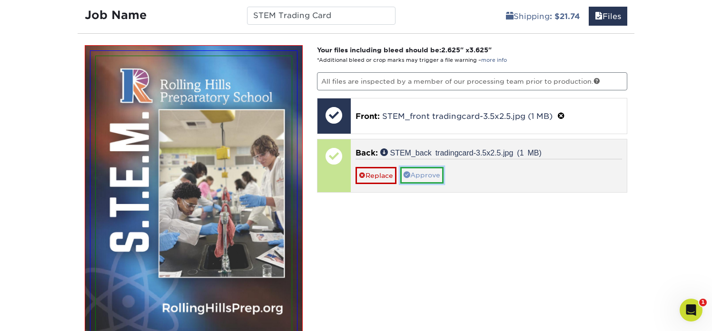
click at [435, 177] on link "Approve" at bounding box center [421, 175] width 43 height 16
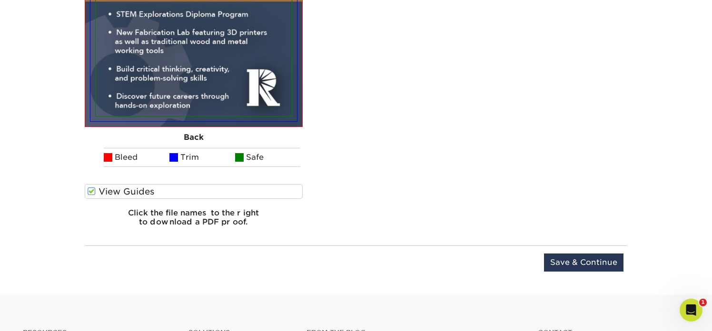
scroll to position [1272, 0]
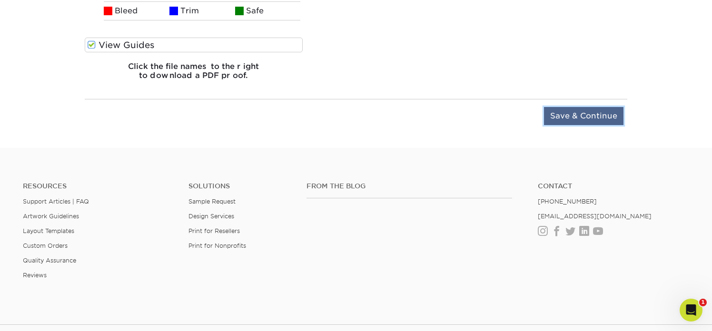
click at [568, 115] on input "Save & Continue" at bounding box center [583, 116] width 79 height 18
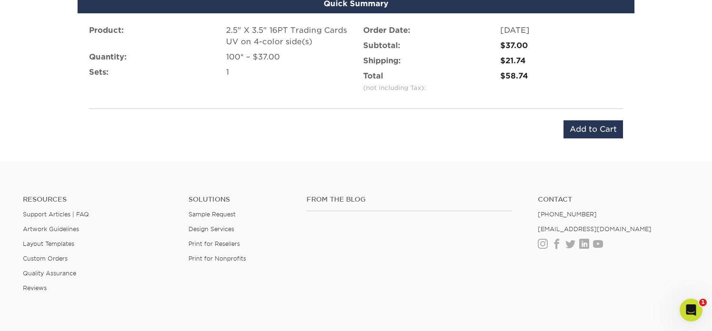
scroll to position [627, 0]
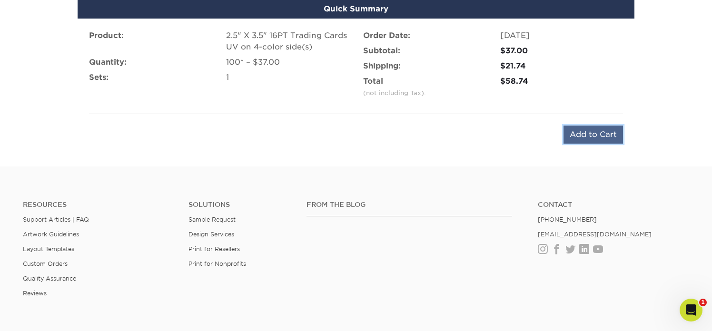
click at [579, 134] on input "Add to Cart" at bounding box center [594, 135] width 60 height 18
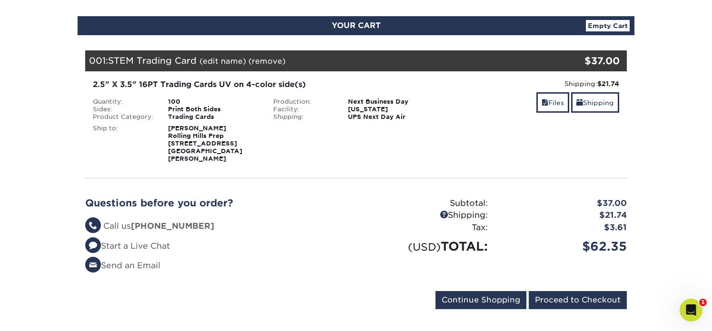
scroll to position [95, 0]
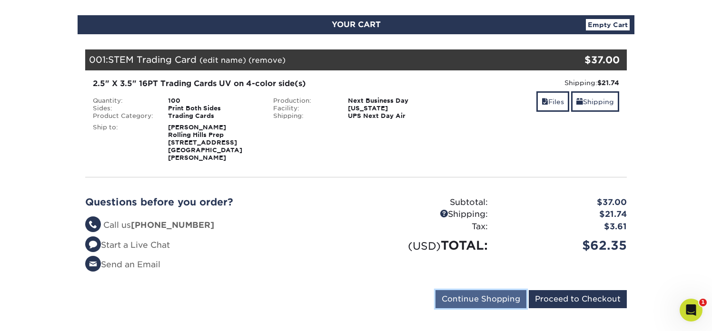
click at [457, 290] on input "Continue Shopping" at bounding box center [481, 299] width 91 height 18
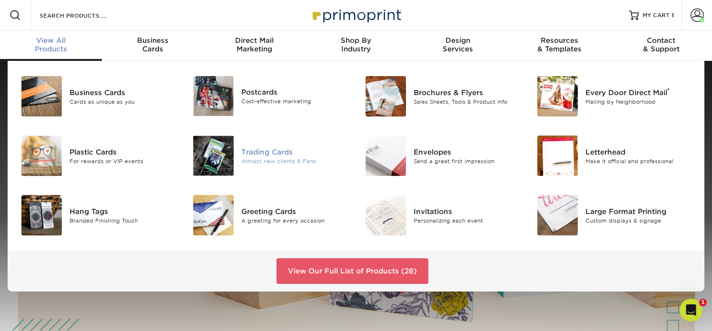
click at [215, 144] on img at bounding box center [213, 156] width 40 height 40
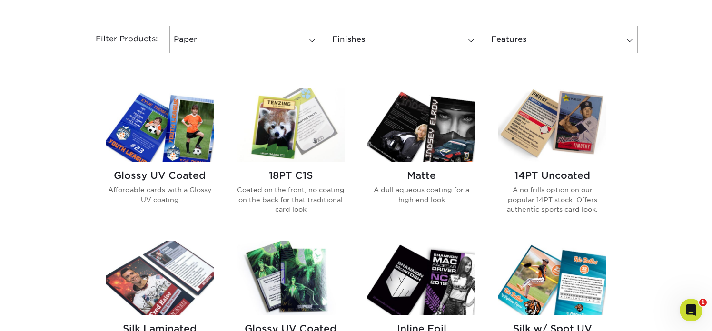
scroll to position [384, 0]
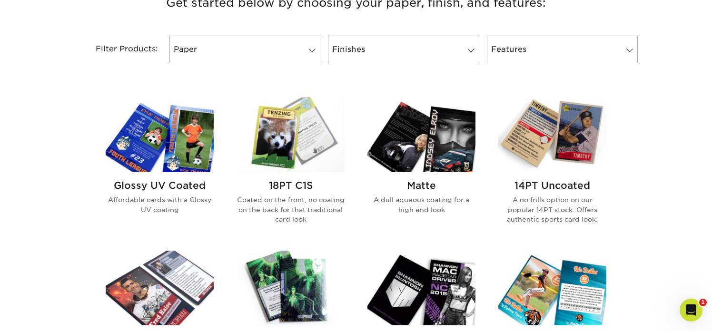
click at [191, 154] on img at bounding box center [160, 135] width 108 height 75
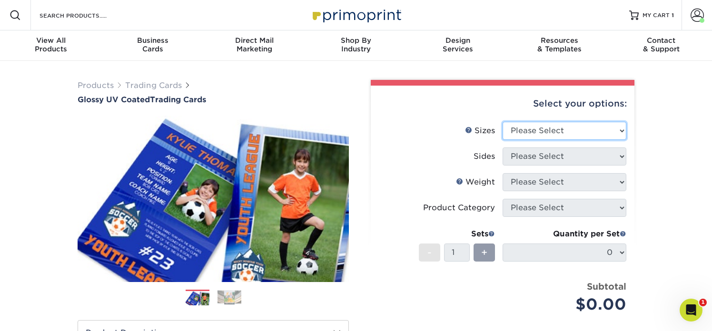
click at [583, 128] on select "Please Select 2.5" x 3.5"" at bounding box center [565, 131] width 124 height 18
select select "2.50x3.50"
click at [503, 122] on select "Please Select 2.5" x 3.5"" at bounding box center [565, 131] width 124 height 18
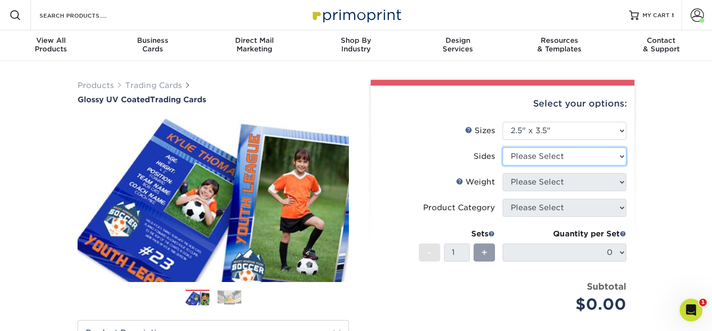
click at [571, 154] on select "Please Select Print Both Sides Print Front Only" at bounding box center [565, 157] width 124 height 18
select select "13abbda7-1d64-4f25-8bb2-c179b224825d"
click at [503, 148] on select "Please Select Print Both Sides Print Front Only" at bounding box center [565, 157] width 124 height 18
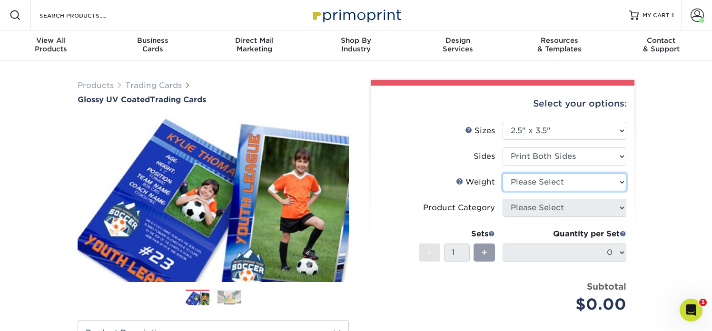
click at [565, 179] on select "Please Select 16PT 14PT 18PT C1S" at bounding box center [565, 182] width 124 height 18
select select "16PT"
click at [503, 173] on select "Please Select 16PT 14PT 18PT C1S" at bounding box center [565, 182] width 124 height 18
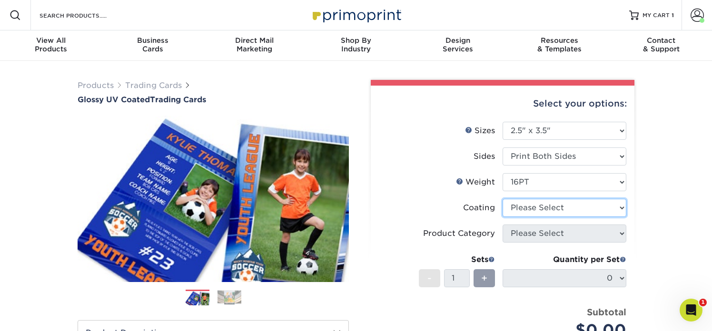
click at [554, 204] on select at bounding box center [565, 208] width 124 height 18
select select "ae367451-b2b8-45df-a344-0f05b6a12993"
click at [503, 199] on select at bounding box center [565, 208] width 124 height 18
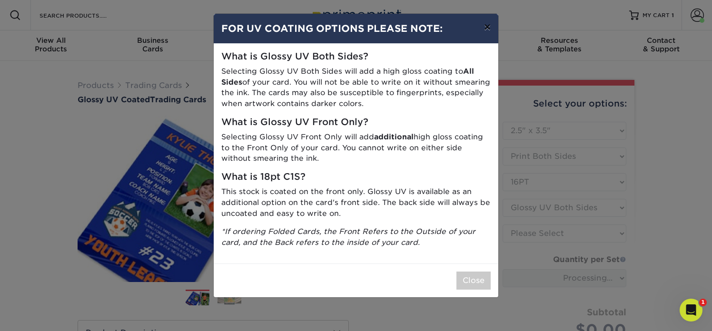
click at [487, 30] on button "×" at bounding box center [488, 27] width 22 height 27
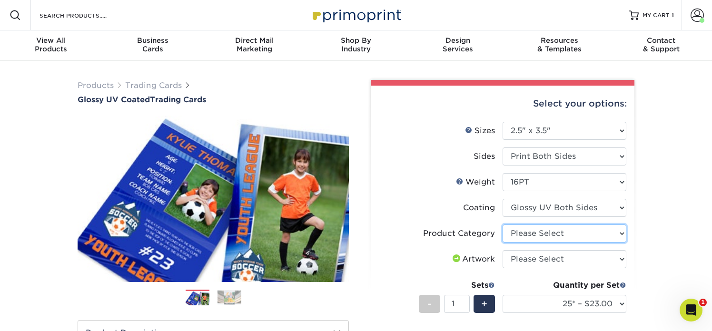
click at [535, 237] on select "Please Select Trading Cards" at bounding box center [565, 234] width 124 height 18
select select "c2f9bce9-36c2-409d-b101-c29d9d031e18"
click at [503, 225] on select "Please Select Trading Cards" at bounding box center [565, 234] width 124 height 18
click at [534, 261] on select "Please Select I will upload files I need a design - $100" at bounding box center [565, 259] width 124 height 18
select select "upload"
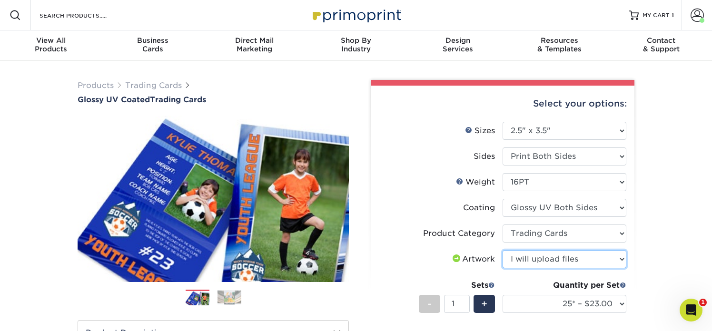
click at [503, 250] on select "Please Select I will upload files I need a design - $100" at bounding box center [565, 259] width 124 height 18
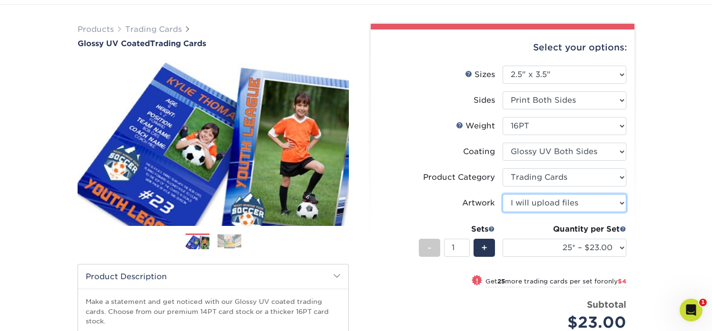
scroll to position [65, 0]
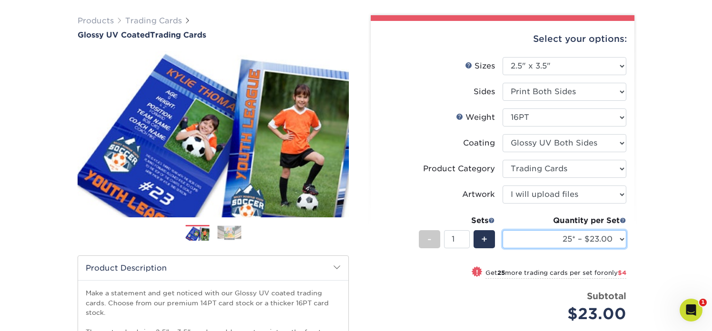
click at [535, 241] on select "25* – $23.00 50* – $27.00 75* – $33.00 100* – $37.00 250* – $47.00 500 – $58.00…" at bounding box center [565, 239] width 124 height 18
select select "100* – $37.00"
click at [503, 230] on select "25* – $23.00 50* – $27.00 75* – $33.00 100* – $37.00 250* – $47.00 500 – $58.00…" at bounding box center [565, 239] width 124 height 18
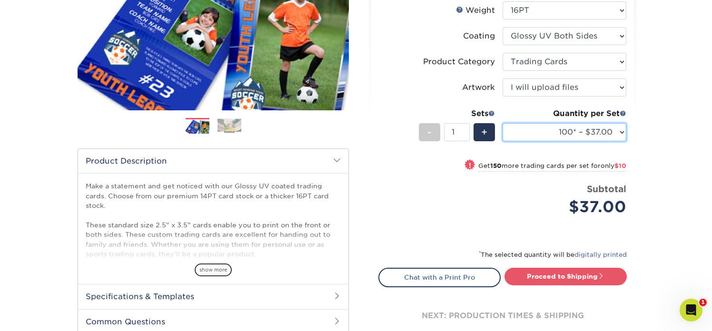
scroll to position [213, 0]
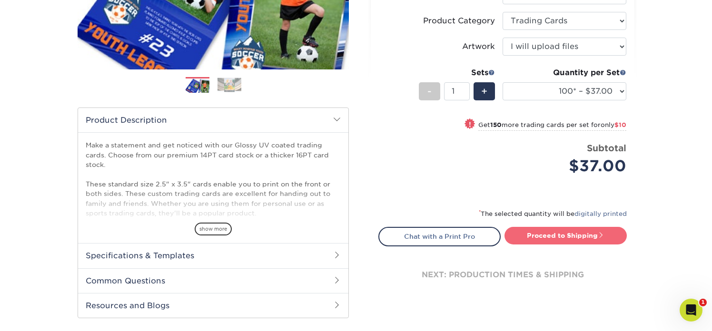
click at [551, 234] on link "Proceed to Shipping" at bounding box center [566, 235] width 122 height 17
type input "Set 1"
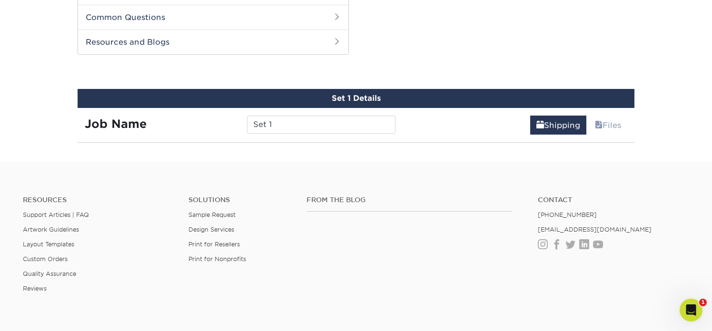
scroll to position [484, 0]
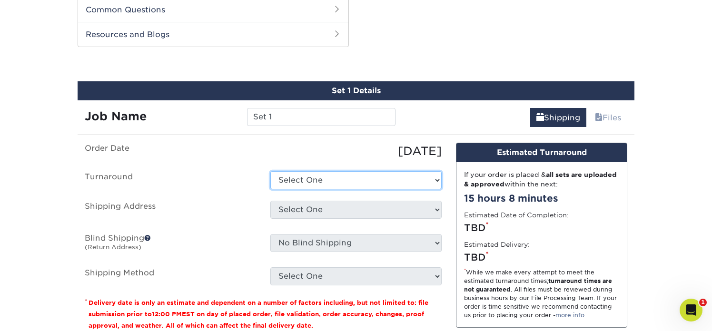
click at [322, 181] on select "Select One 2-4 Business Days 2 Day Next Business Day" at bounding box center [355, 180] width 171 height 18
select select "38ceaf25-c2ca-4f11-9941-e62316e7cec5"
click at [270, 171] on select "Select One 2-4 Business Days 2 Day Next Business Day" at bounding box center [355, 180] width 171 height 18
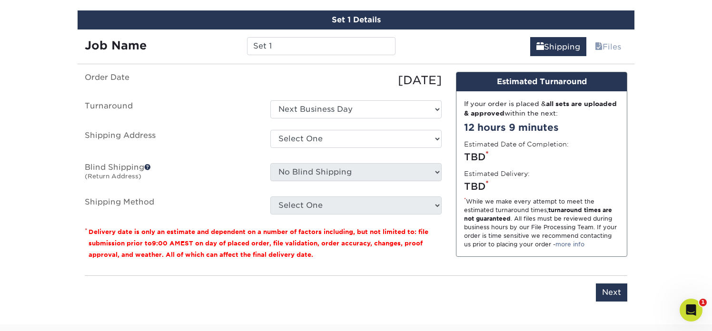
scroll to position [559, 0]
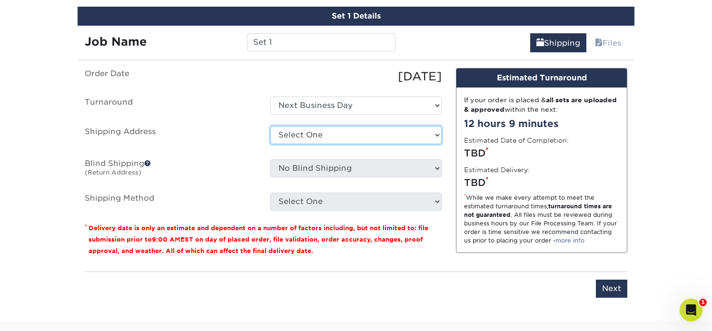
click at [303, 139] on select "Select One Rolling Hills Prep + Add New Address" at bounding box center [355, 135] width 171 height 18
select select "286871"
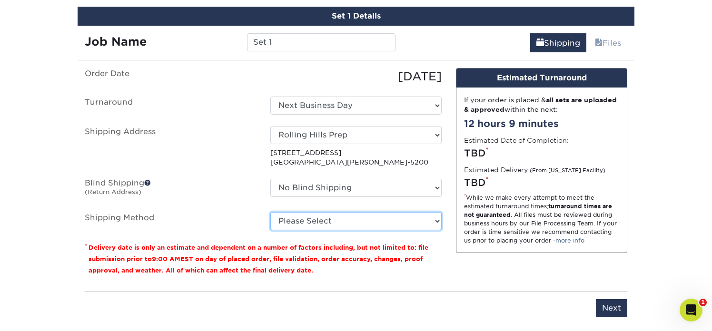
click at [313, 220] on select "Please Select 3 Day Shipping Service (+$17.82) Ground Shipping (+$18.04) 2 Day …" at bounding box center [355, 221] width 171 height 18
select select "01"
click at [270, 212] on select "Please Select 3 Day Shipping Service (+$17.82) Ground Shipping (+$18.04) 2 Day …" at bounding box center [355, 221] width 171 height 18
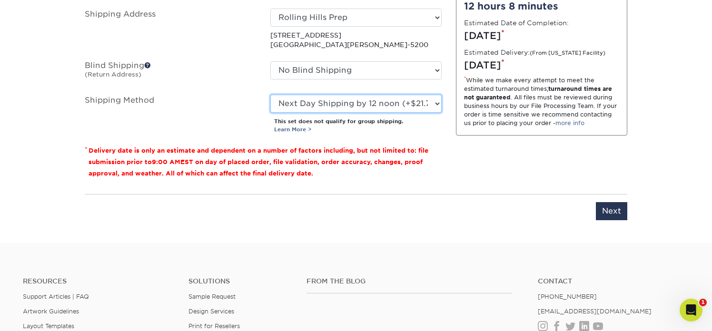
scroll to position [753, 0]
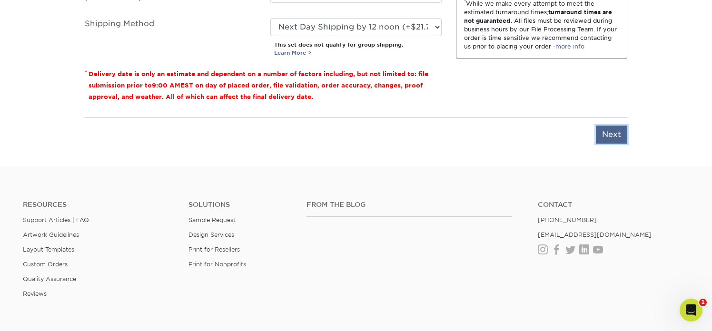
click at [608, 133] on input "Next" at bounding box center [611, 135] width 31 height 18
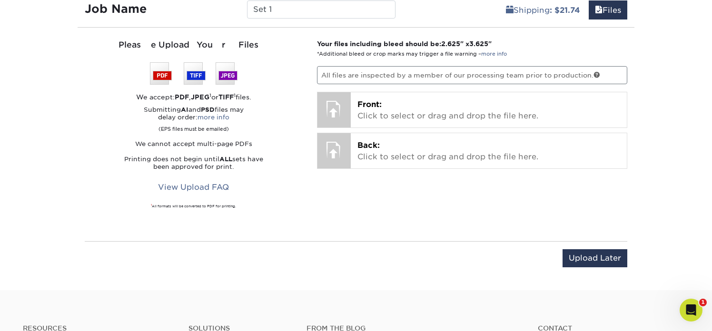
scroll to position [582, 0]
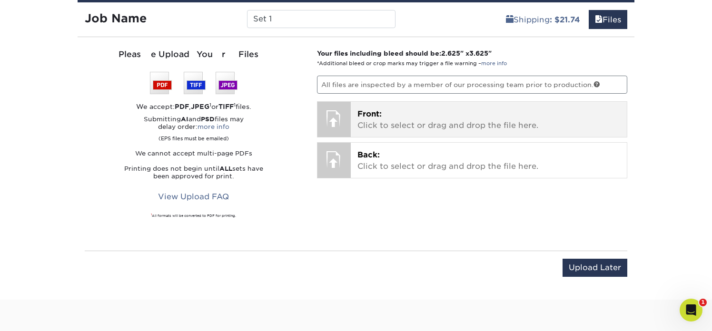
click at [358, 121] on p "Front: Click to select or drag and drop the file here." at bounding box center [489, 120] width 263 height 23
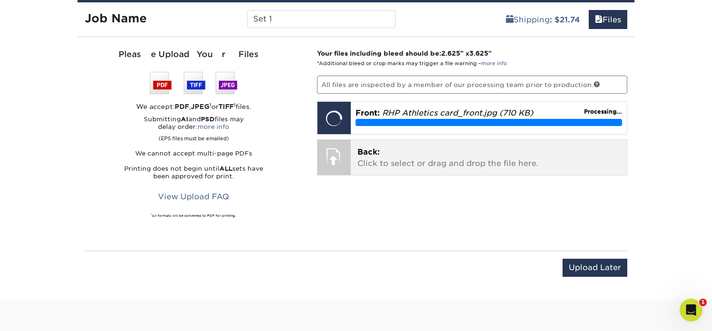
click at [371, 163] on p "Back: Click to select or drag and drop the file here." at bounding box center [489, 158] width 263 height 23
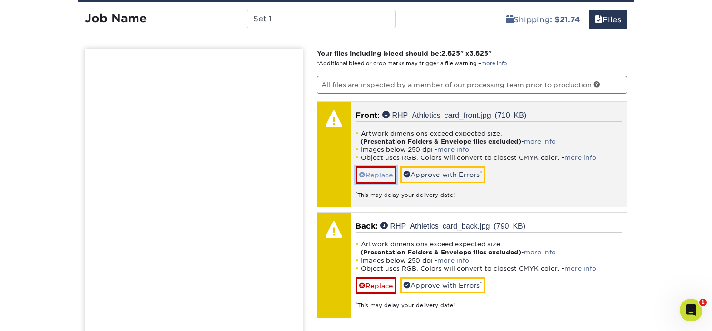
click at [383, 176] on link "Replace" at bounding box center [376, 175] width 41 height 17
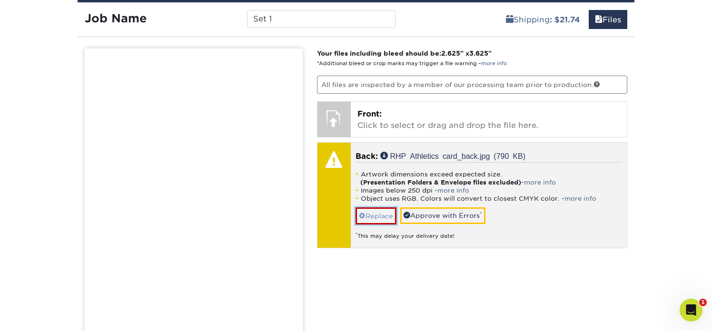
click at [383, 218] on link "Replace" at bounding box center [376, 216] width 41 height 17
